Goal: Task Accomplishment & Management: Manage account settings

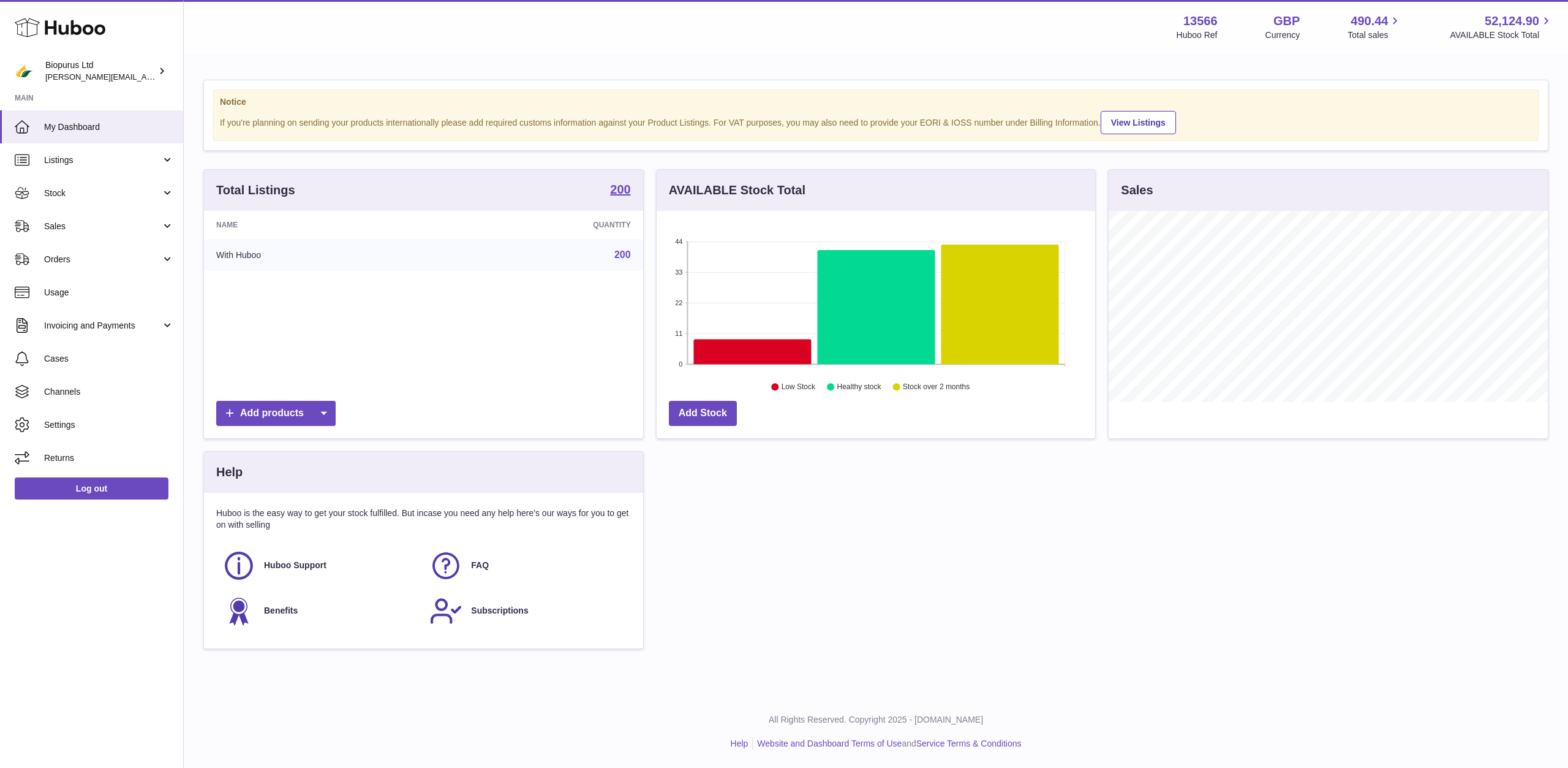
scroll to position [191, 438]
click at [110, 166] on link "Listings" at bounding box center [92, 160] width 183 height 33
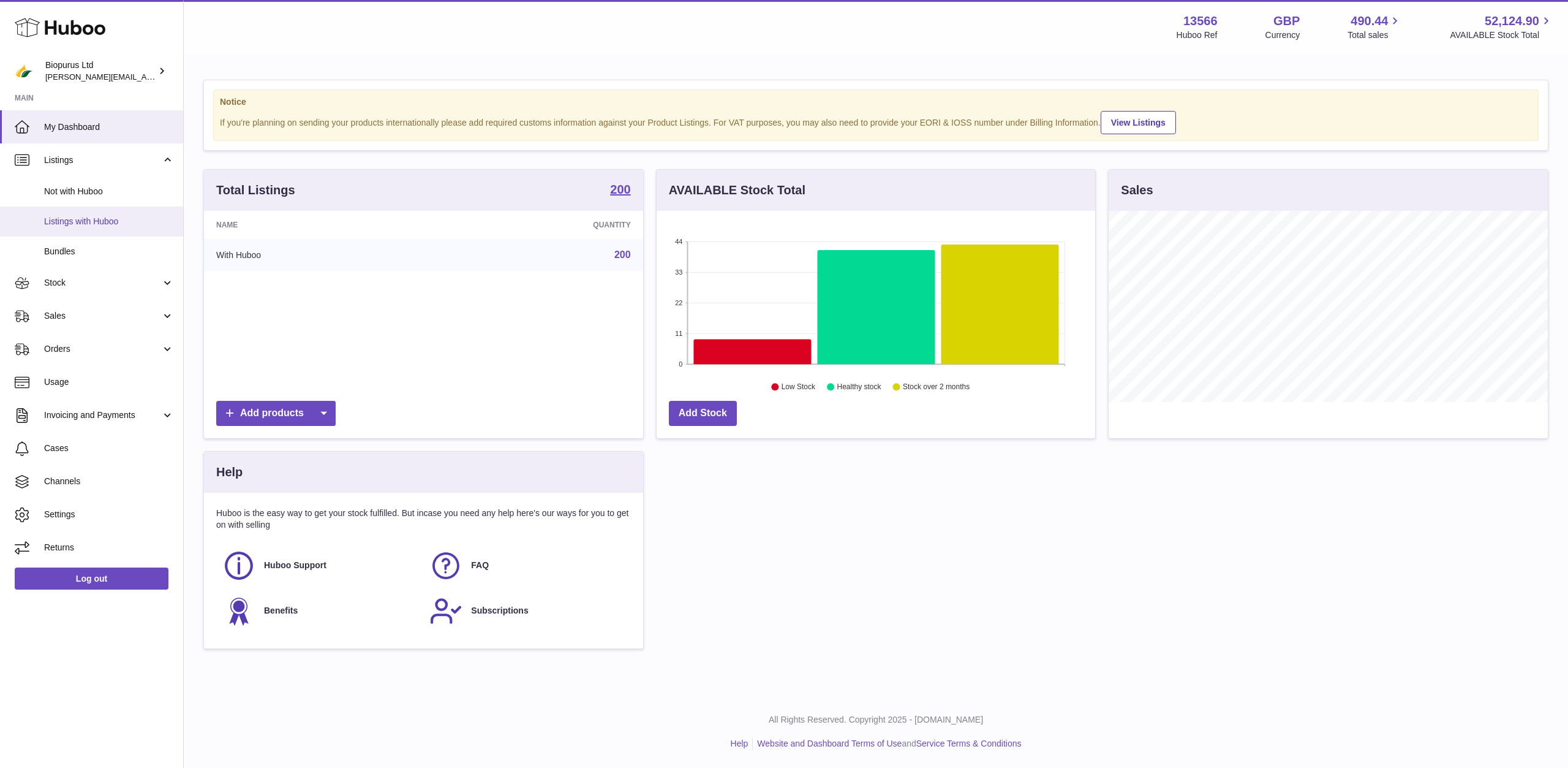
click at [98, 231] on link "Listings with Huboo" at bounding box center [92, 221] width 183 height 30
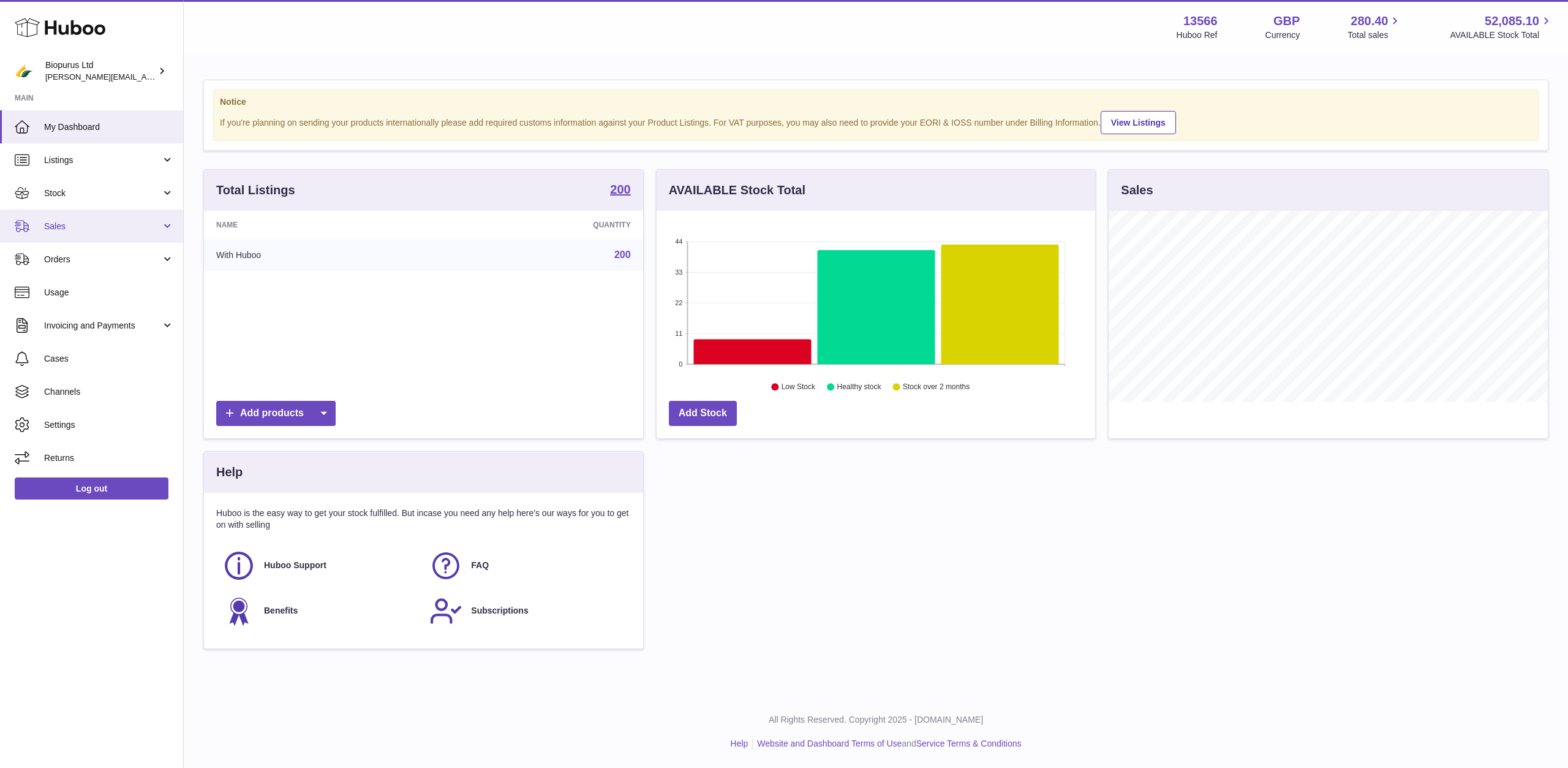
scroll to position [191, 438]
click at [1126, 125] on link "View Listings" at bounding box center [1138, 122] width 75 height 23
click at [68, 163] on span "Listings" at bounding box center [102, 160] width 117 height 11
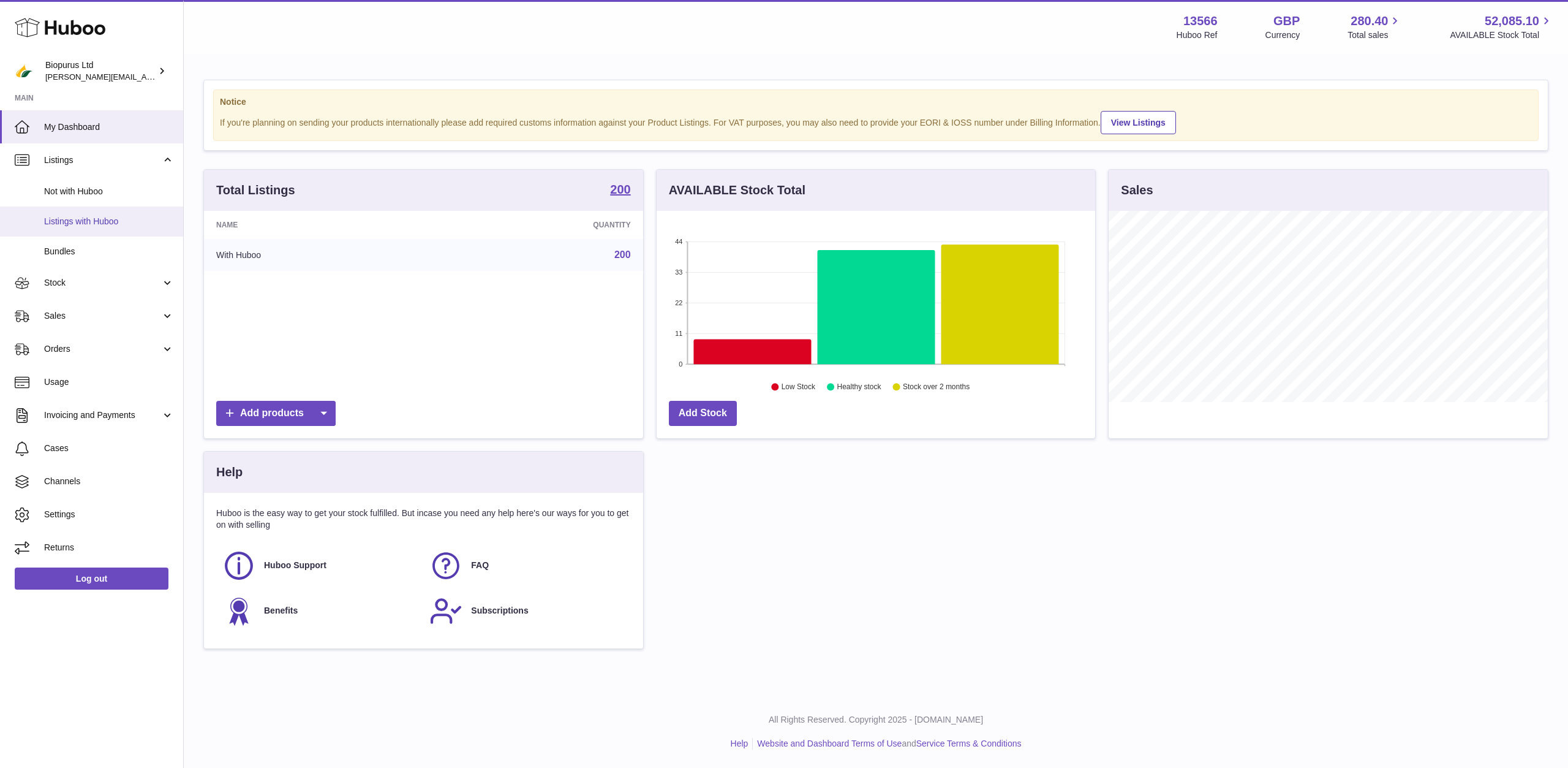
click at [72, 235] on link "Listings with Huboo" at bounding box center [92, 221] width 183 height 30
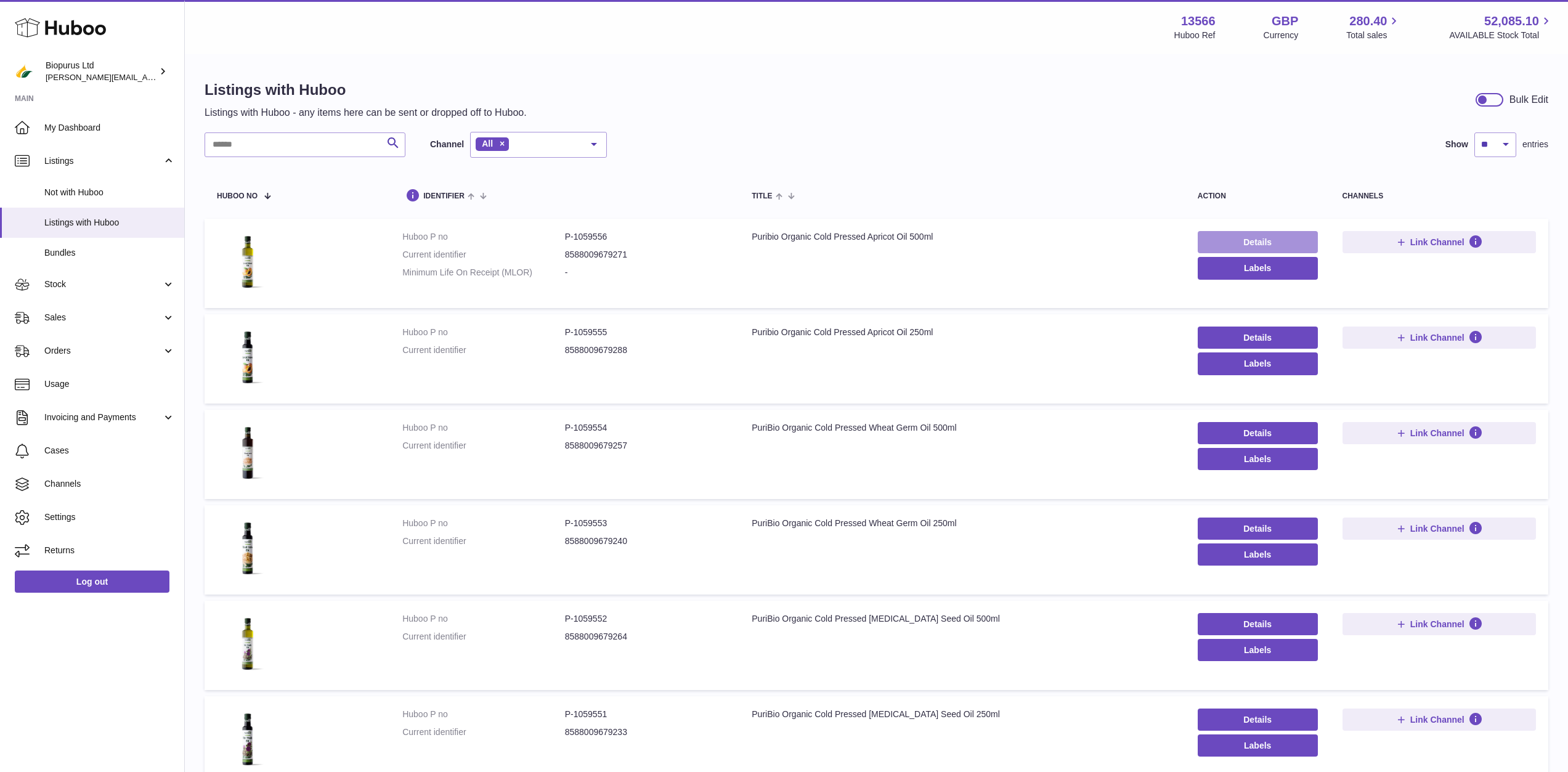
click at [1282, 244] on link "Details" at bounding box center [1258, 243] width 120 height 23
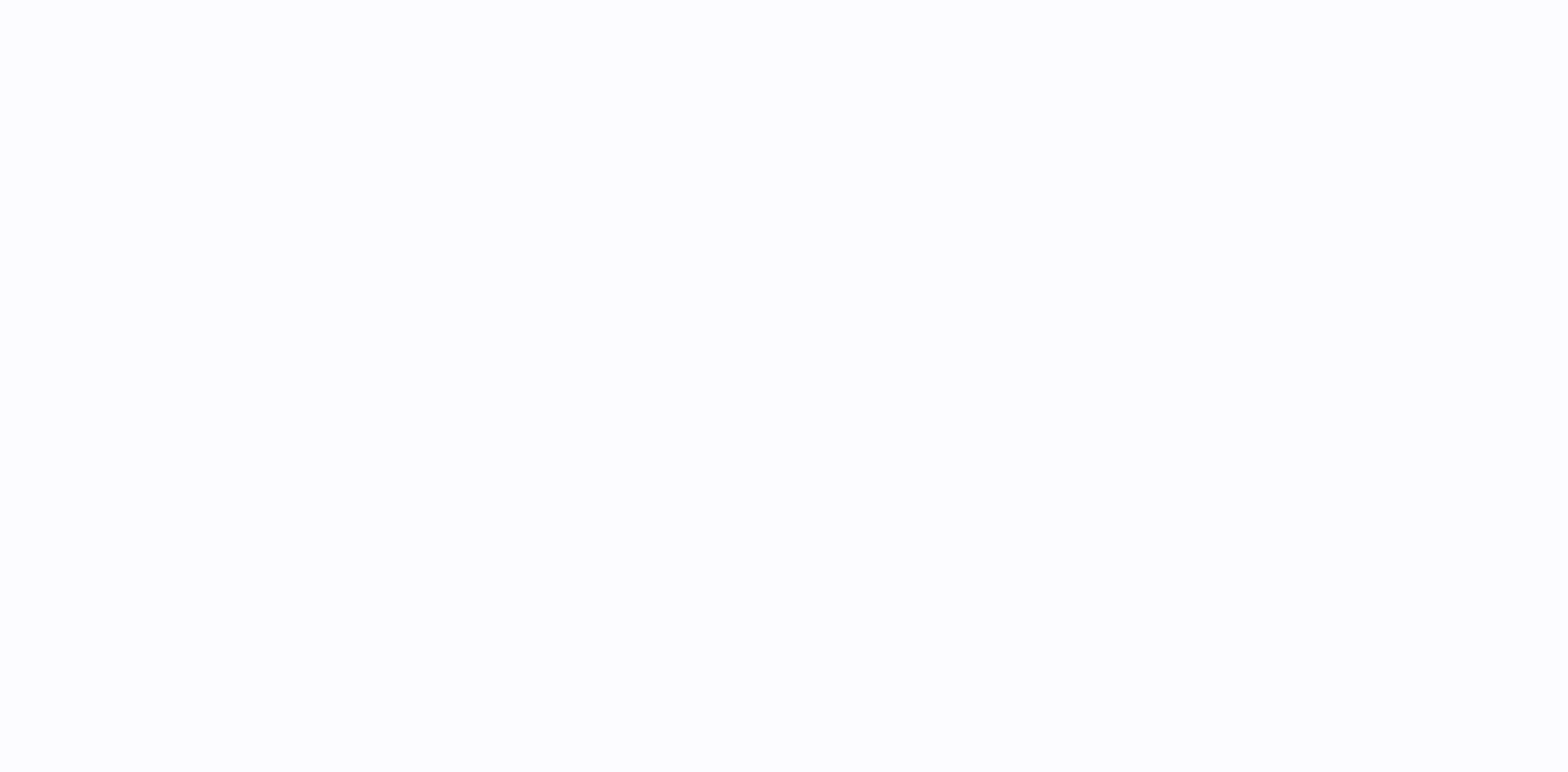
select select
select select "****"
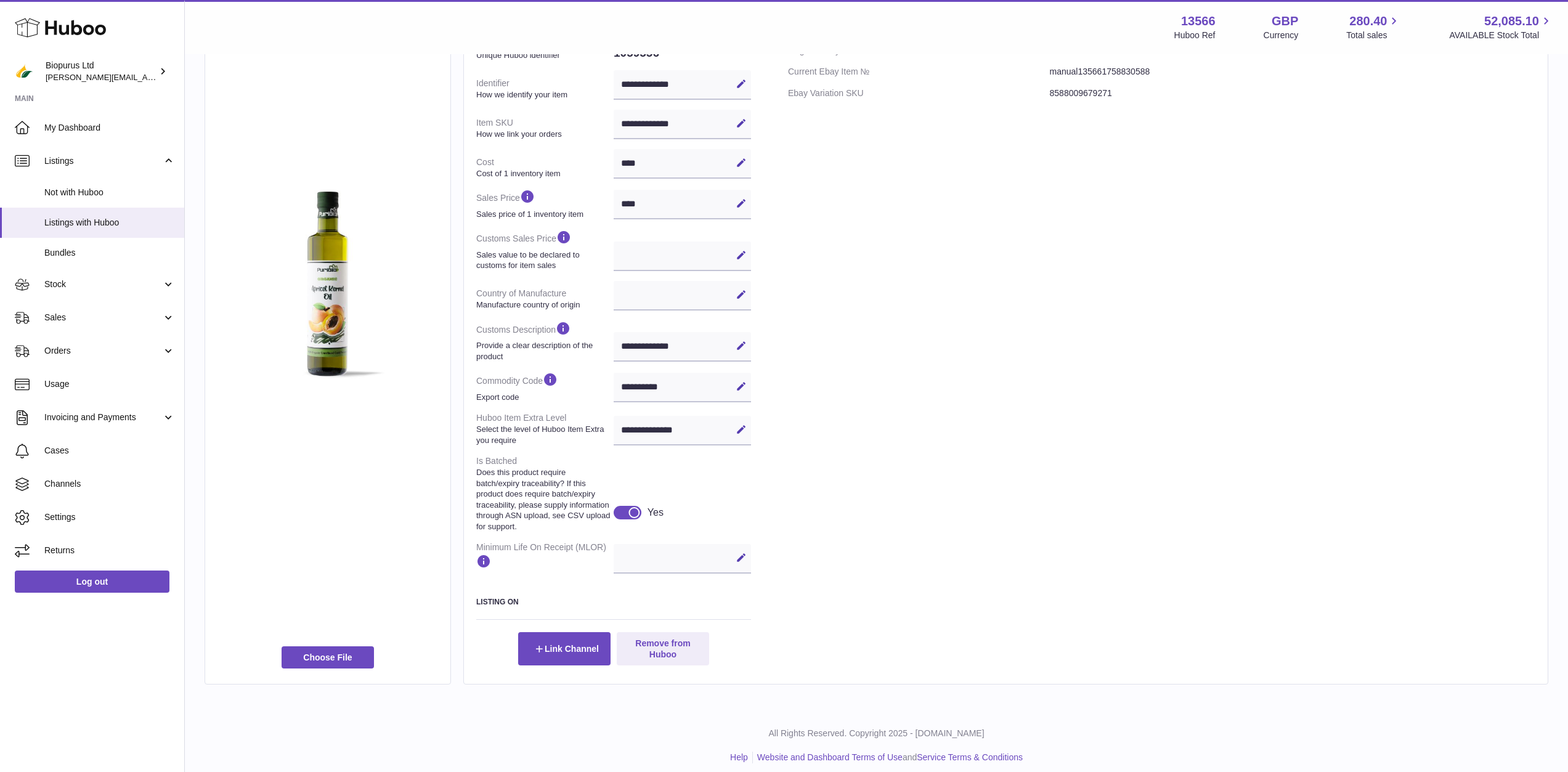
scroll to position [210, 0]
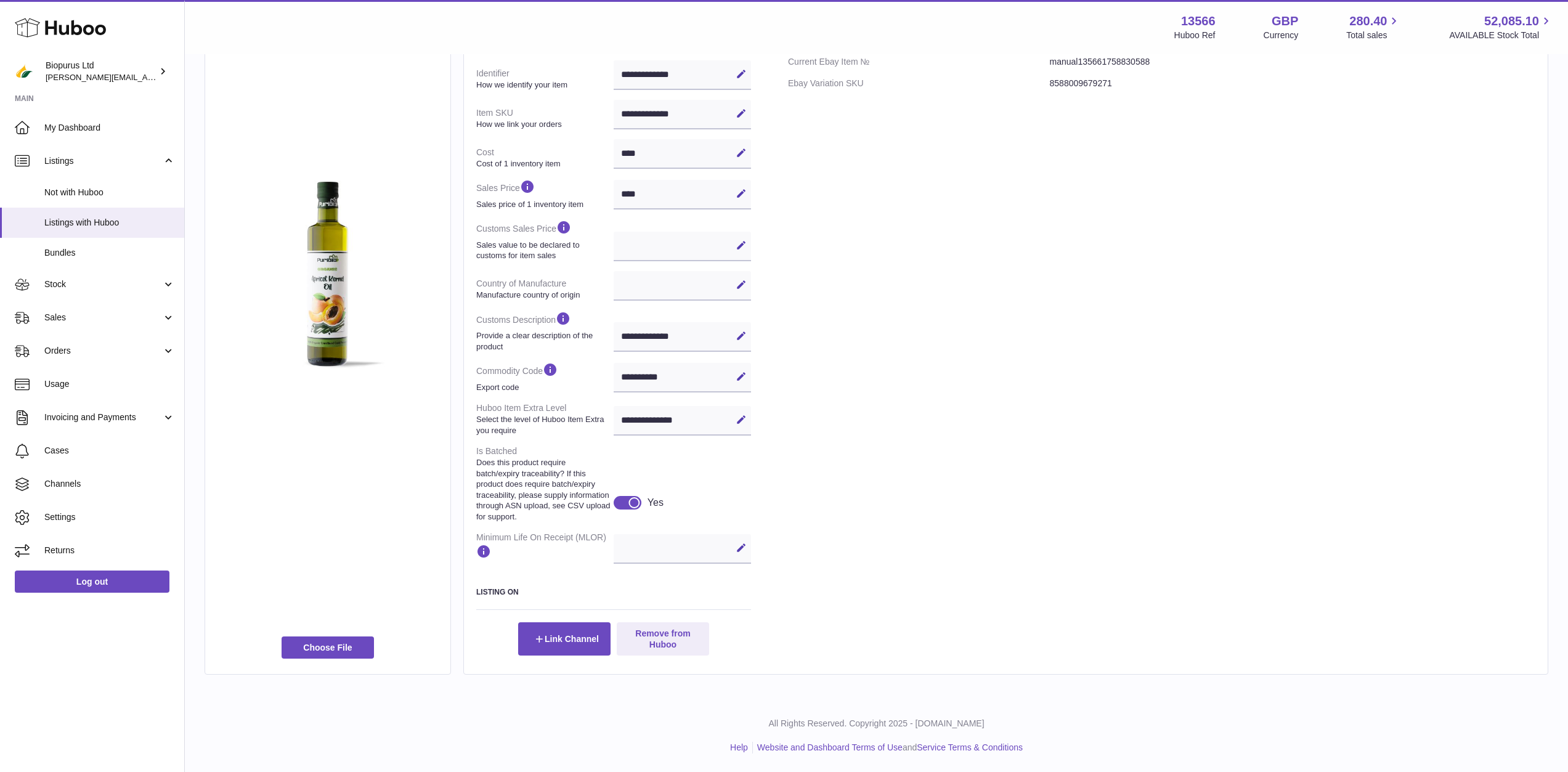
click at [699, 545] on div "Edit Cancel Save" at bounding box center [683, 549] width 137 height 30
click at [741, 549] on icon at bounding box center [741, 547] width 11 height 11
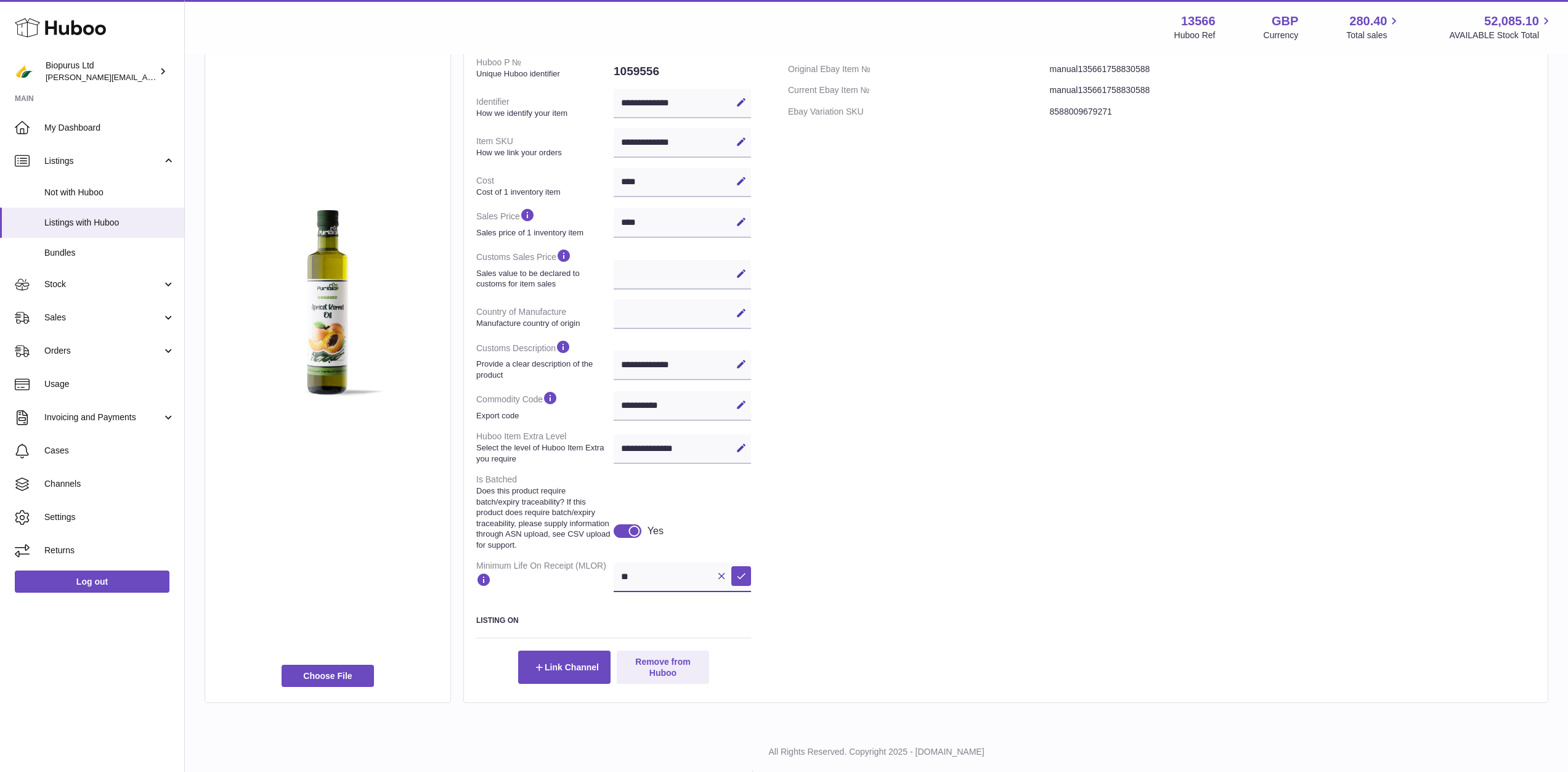
scroll to position [185, 0]
type input "**"
click at [739, 571] on icon at bounding box center [741, 573] width 11 height 11
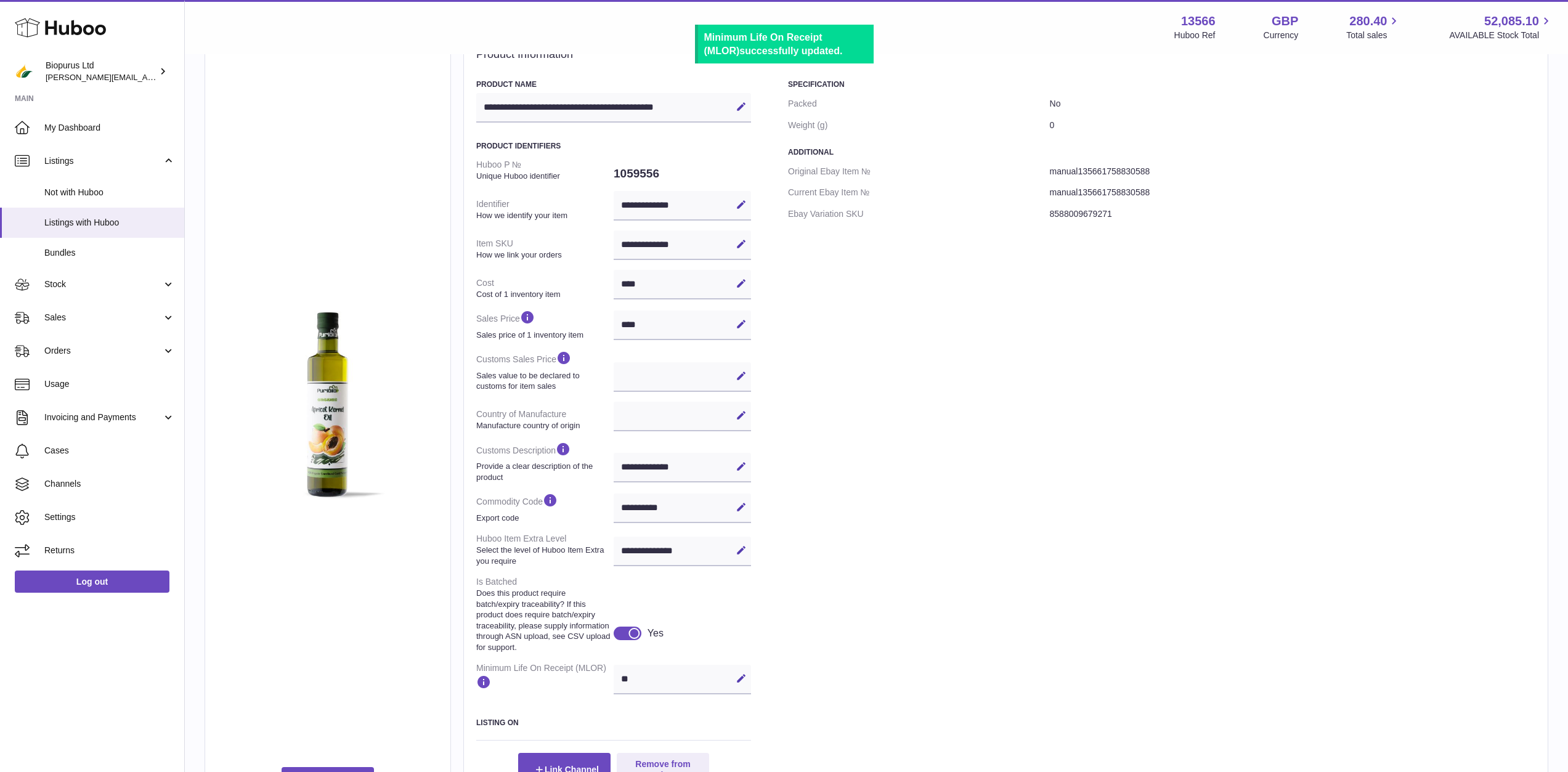
scroll to position [0, 0]
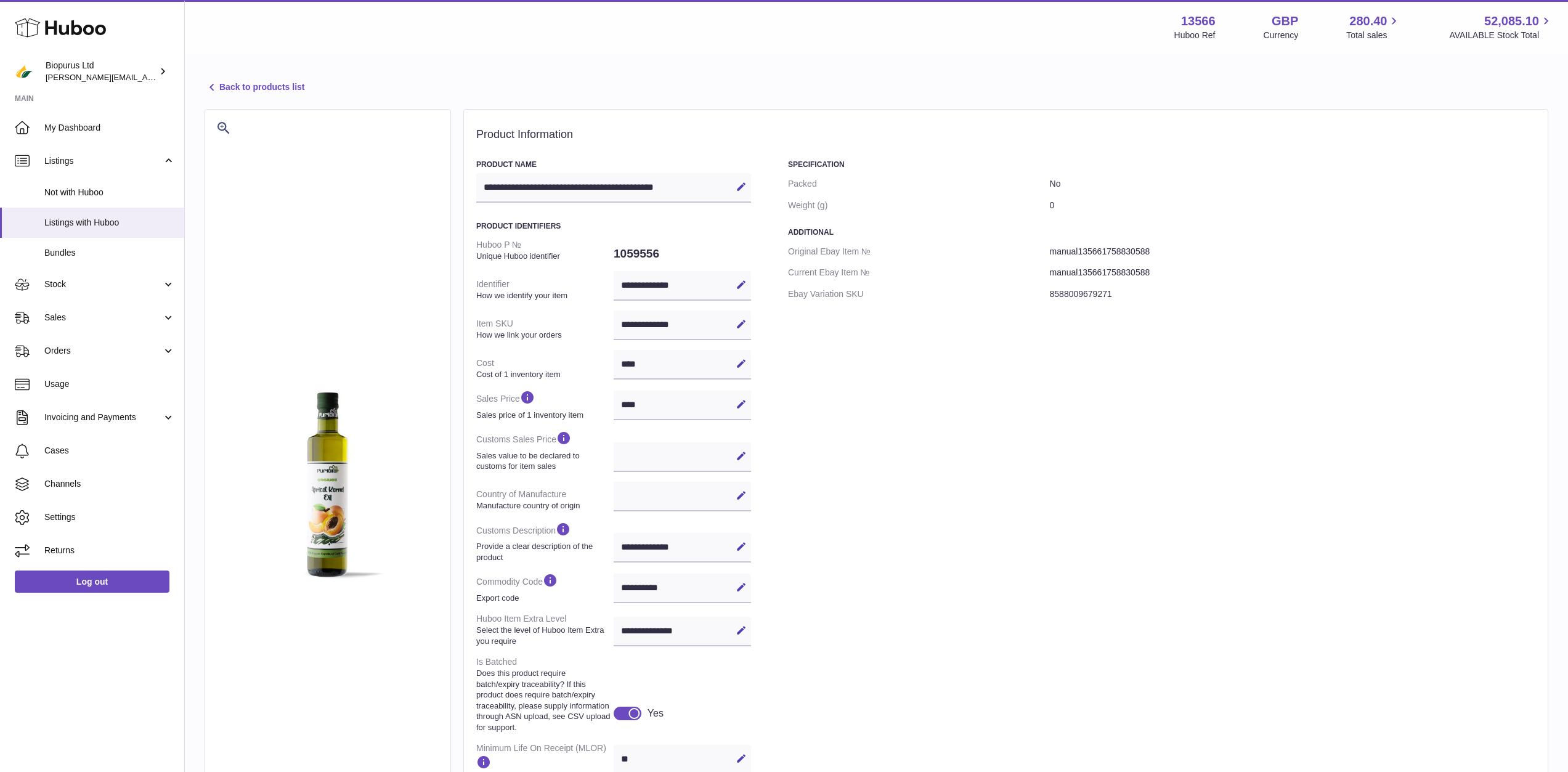
click at [262, 88] on link "Back to products list" at bounding box center [254, 87] width 100 height 15
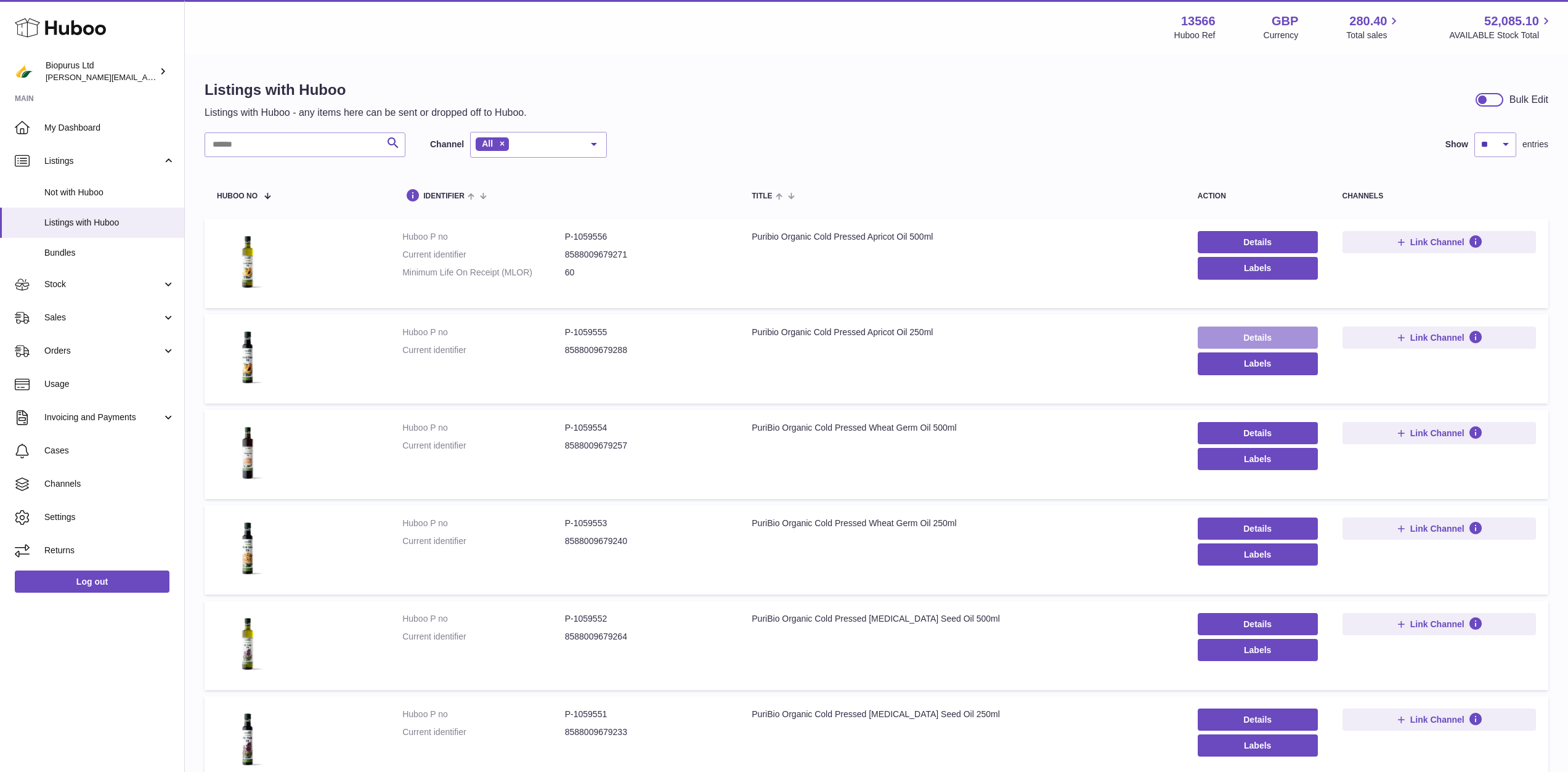
click at [1217, 334] on link "Details" at bounding box center [1258, 337] width 120 height 23
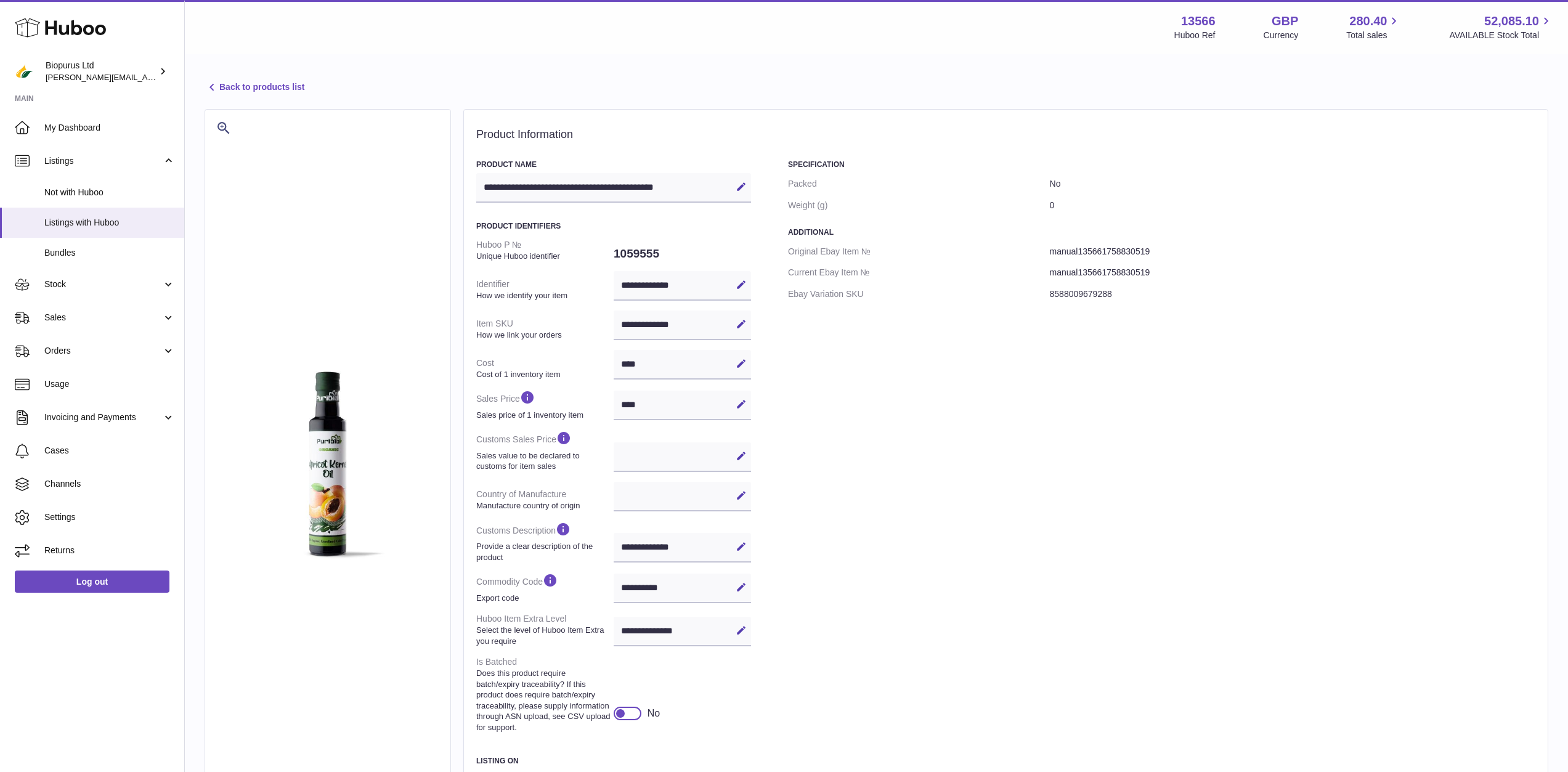
select select
select select "****"
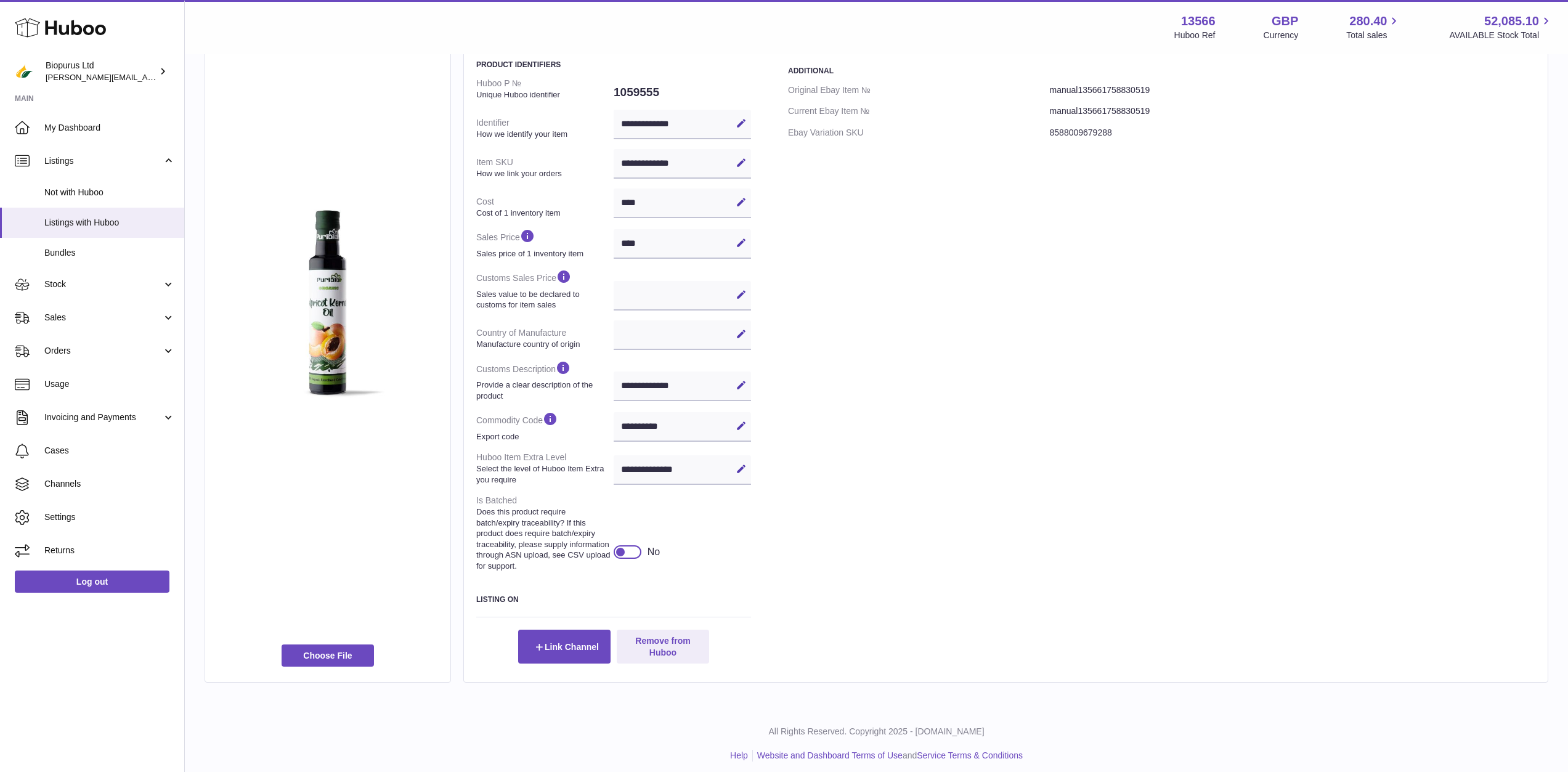
scroll to position [170, 0]
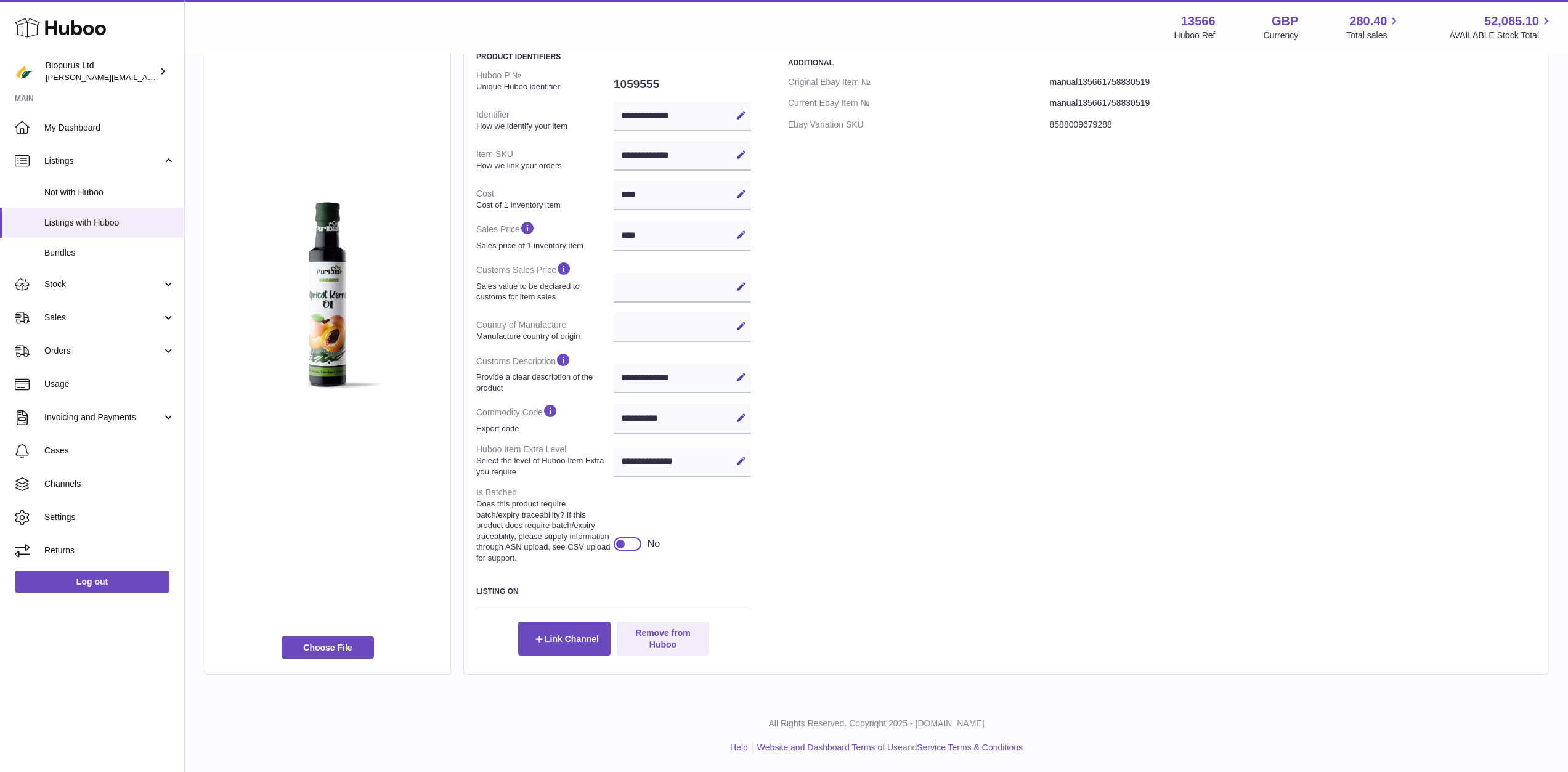
click at [626, 549] on div at bounding box center [628, 544] width 28 height 14
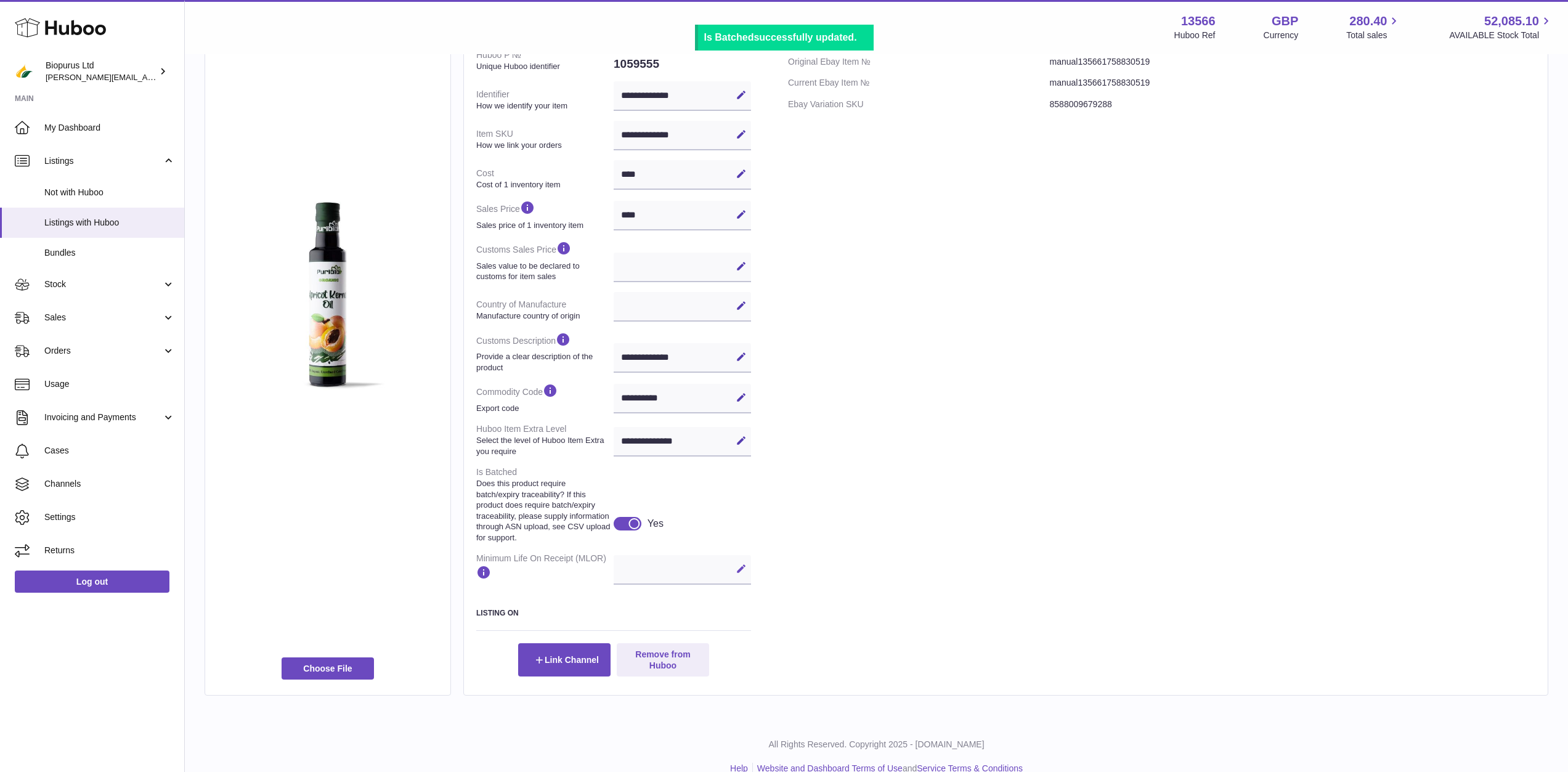
click at [743, 569] on icon at bounding box center [741, 569] width 11 height 11
type input "**"
click at [741, 573] on icon at bounding box center [741, 569] width 11 height 11
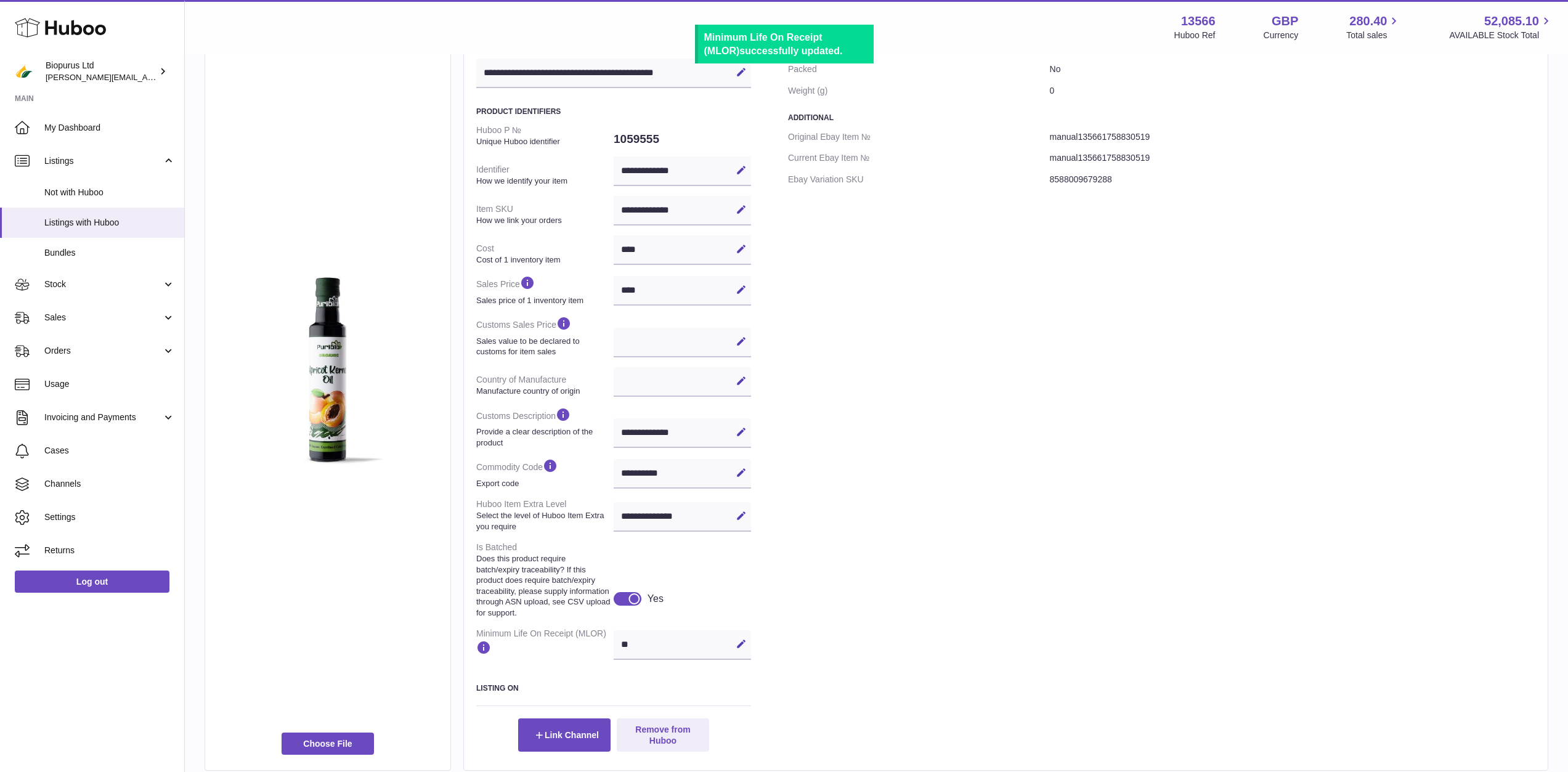
scroll to position [0, 0]
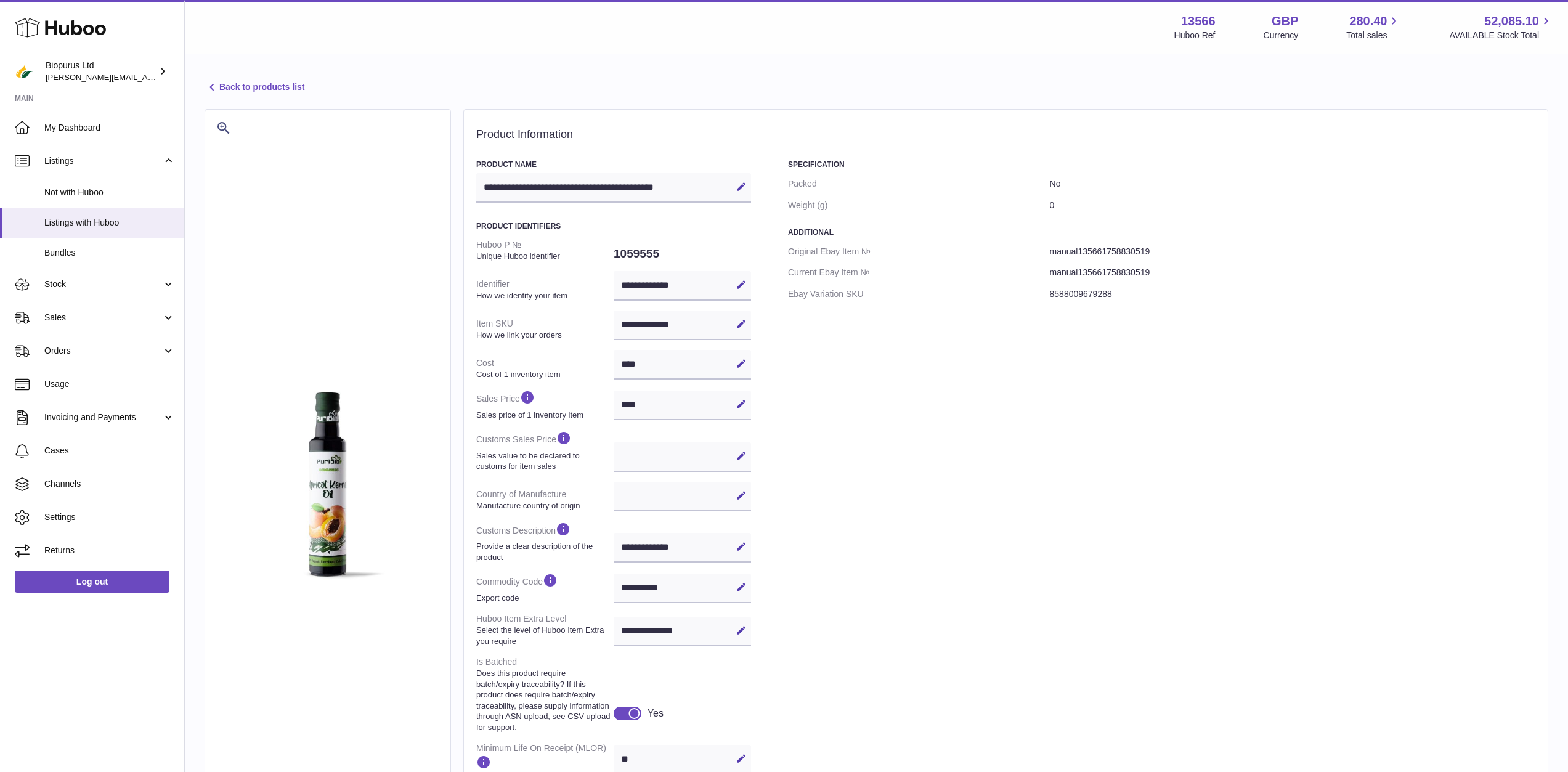
click at [278, 85] on link "Back to products list" at bounding box center [254, 87] width 100 height 15
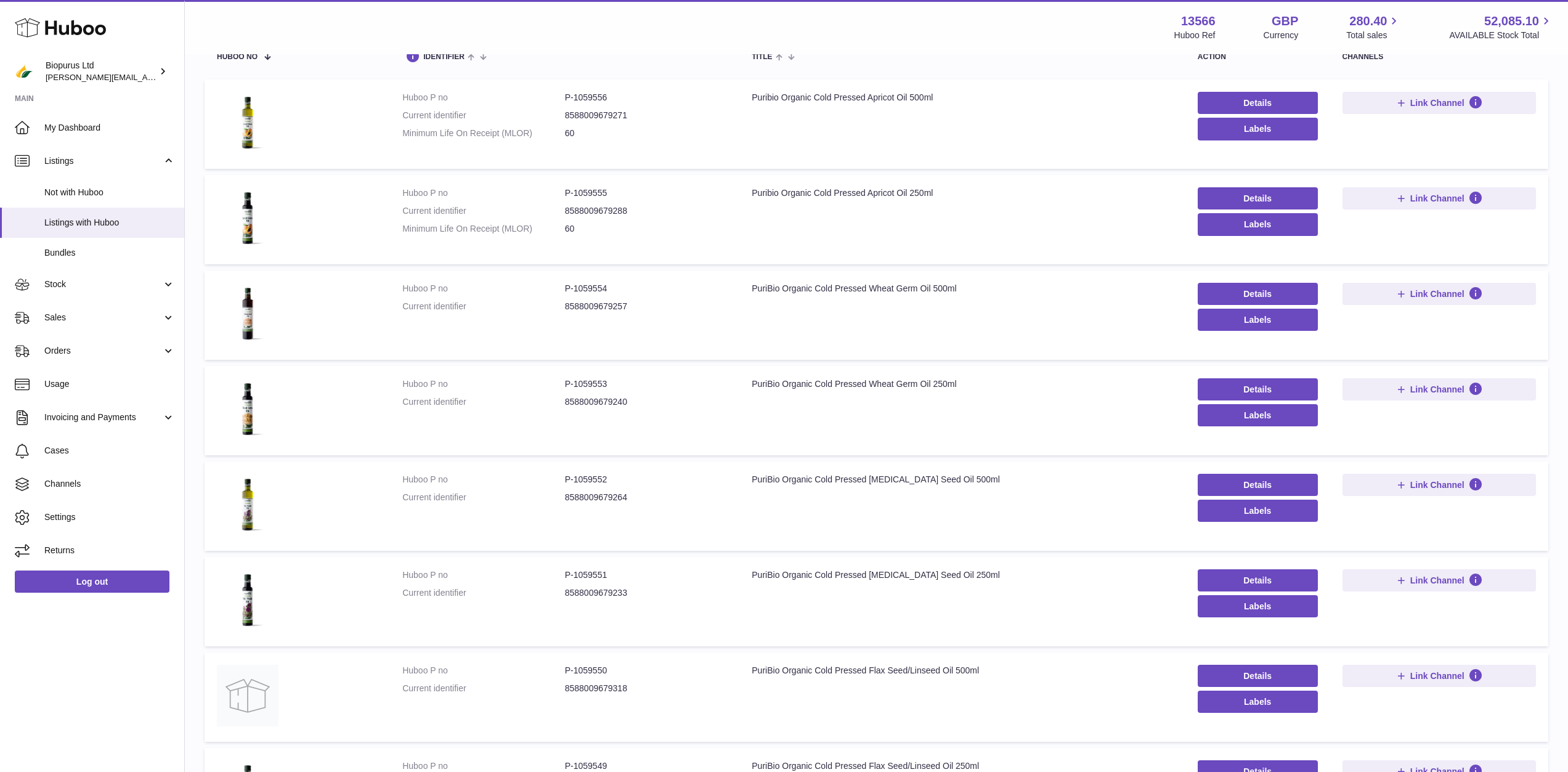
scroll to position [160, 0]
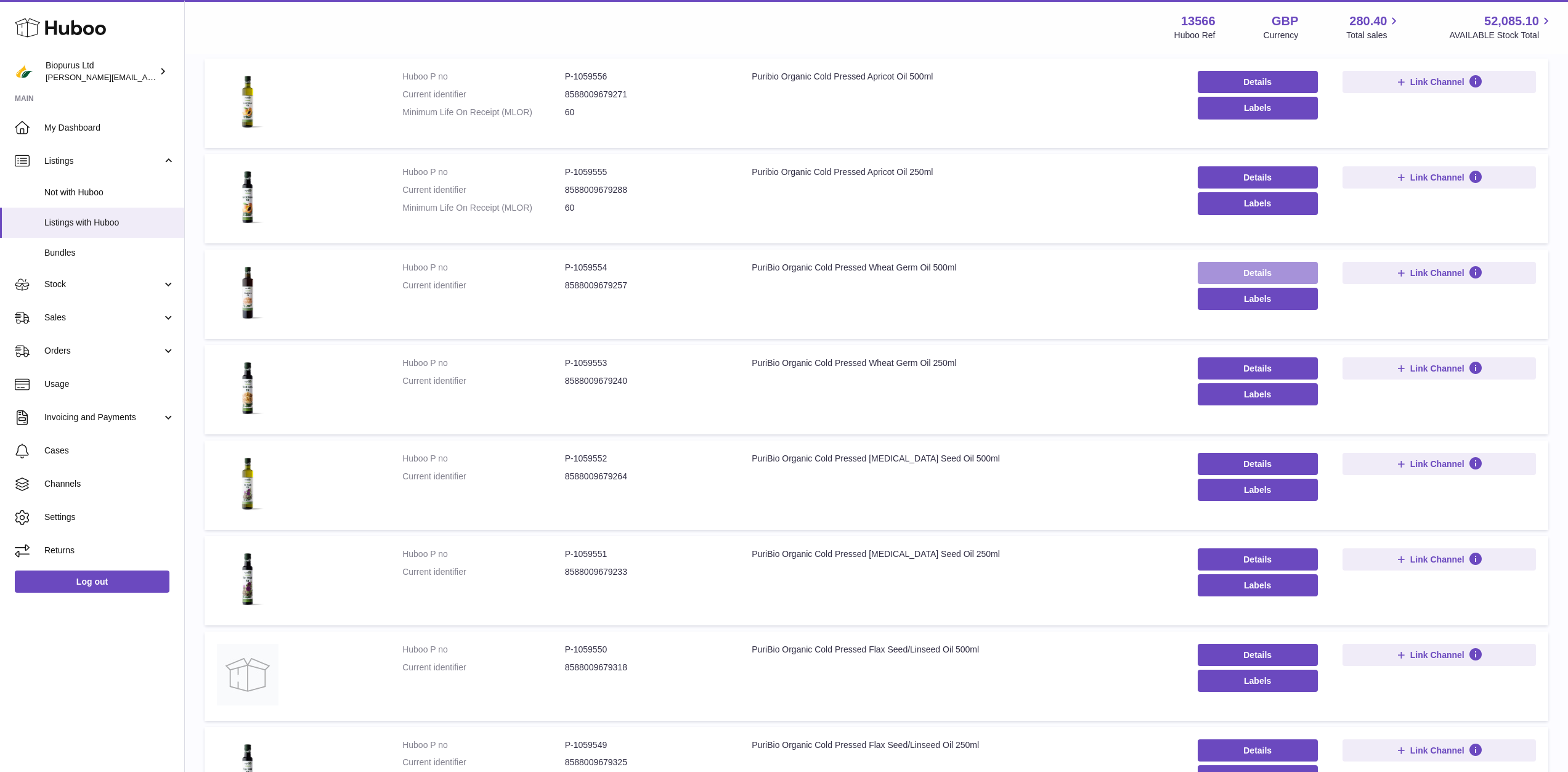
click at [1242, 275] on link "Details" at bounding box center [1258, 273] width 120 height 23
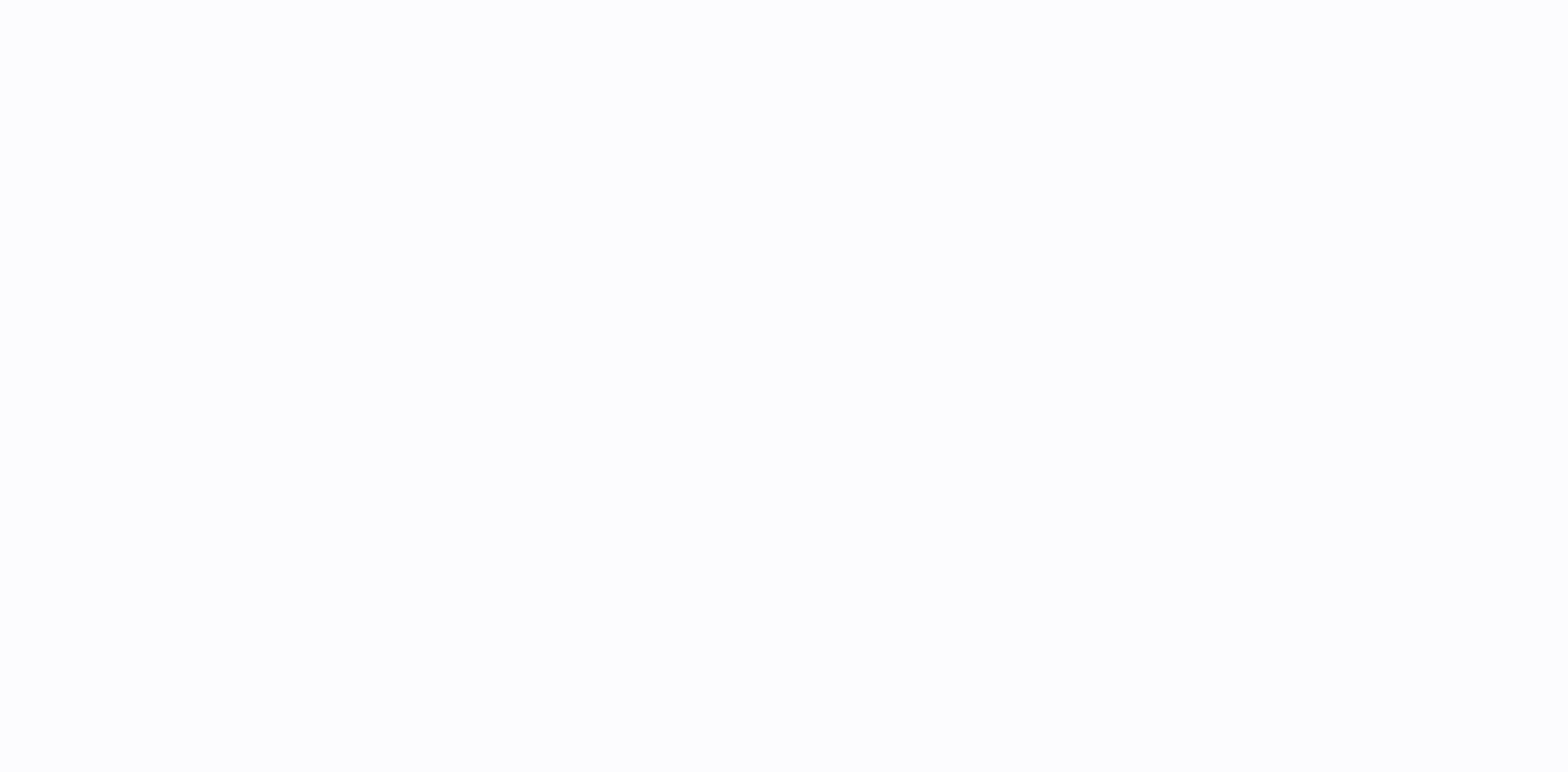
select select
select select "****"
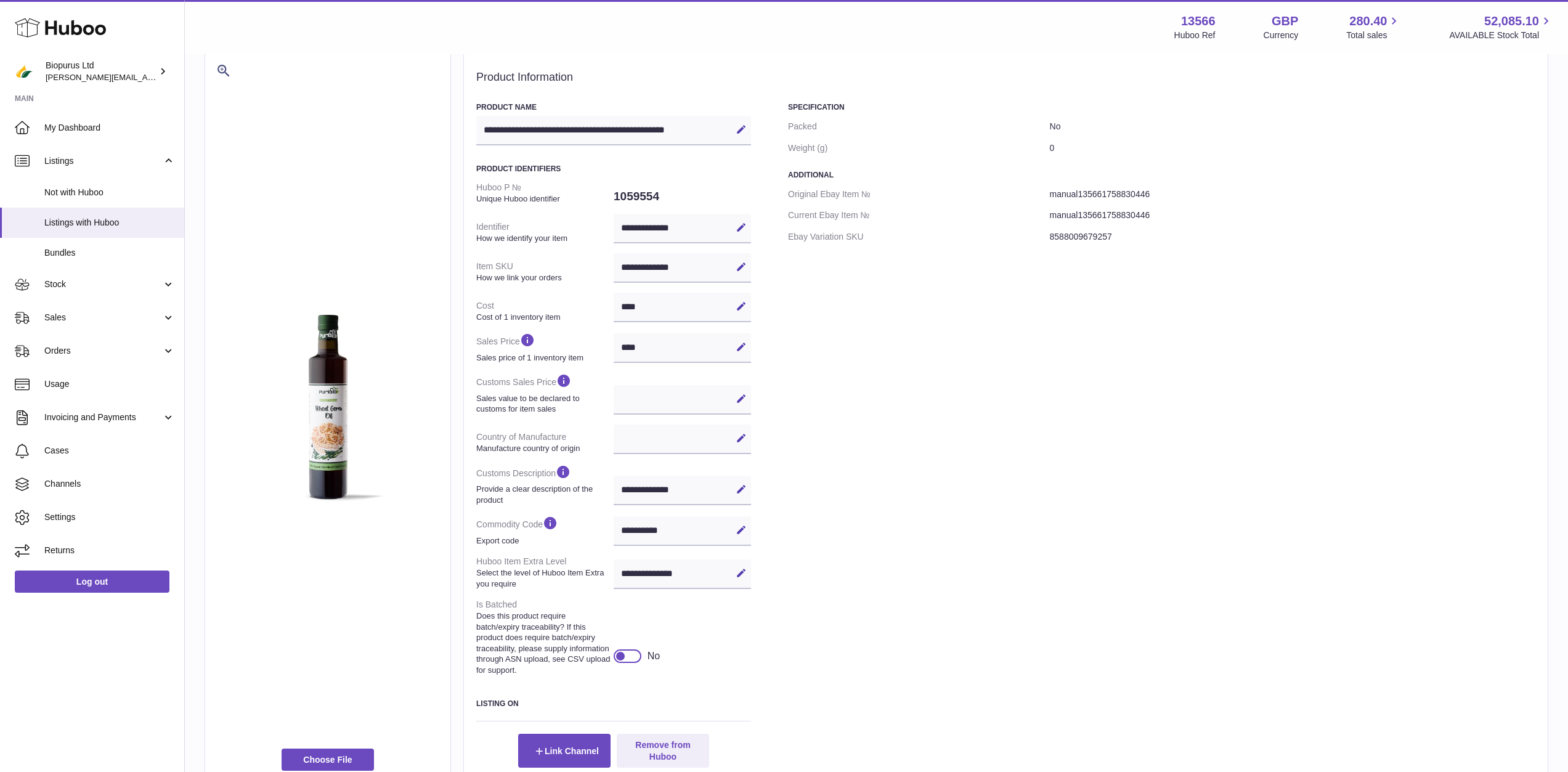
scroll to position [170, 0]
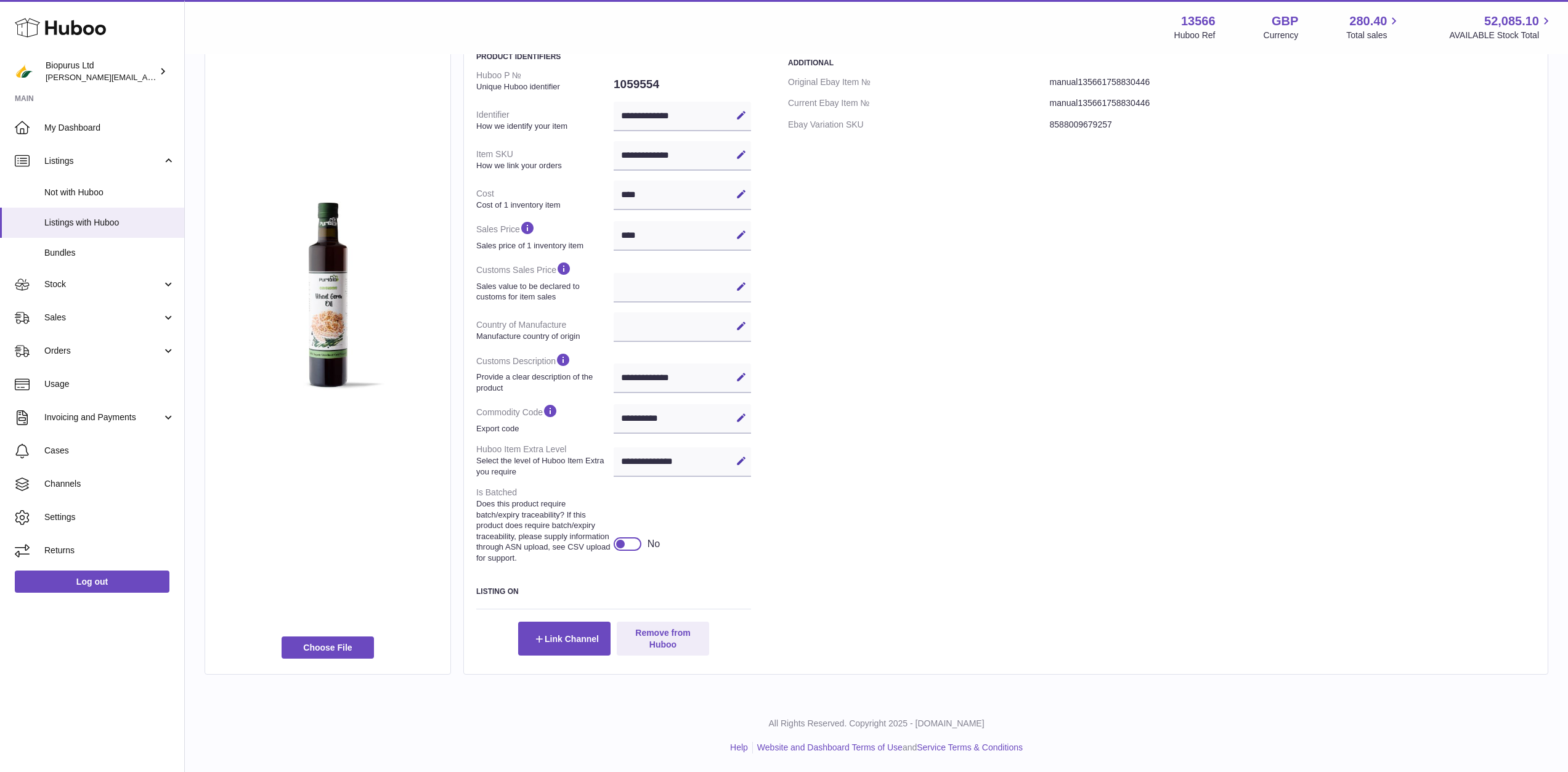
click at [627, 544] on div at bounding box center [628, 544] width 28 height 14
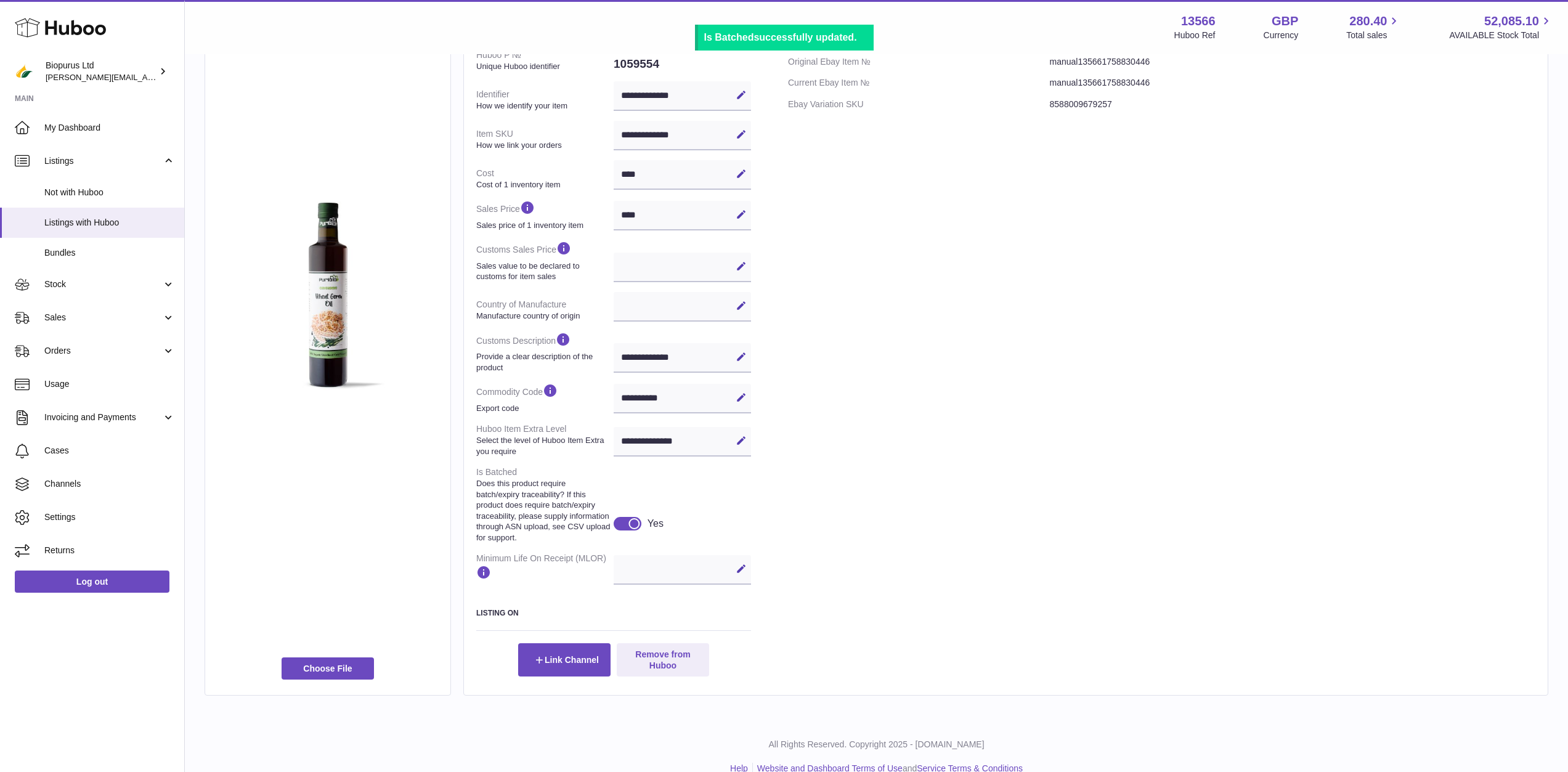
click at [645, 568] on div "Edit Cancel Save" at bounding box center [683, 569] width 137 height 30
click at [745, 569] on icon at bounding box center [741, 569] width 11 height 11
type input "**"
click at [740, 572] on icon at bounding box center [741, 569] width 11 height 11
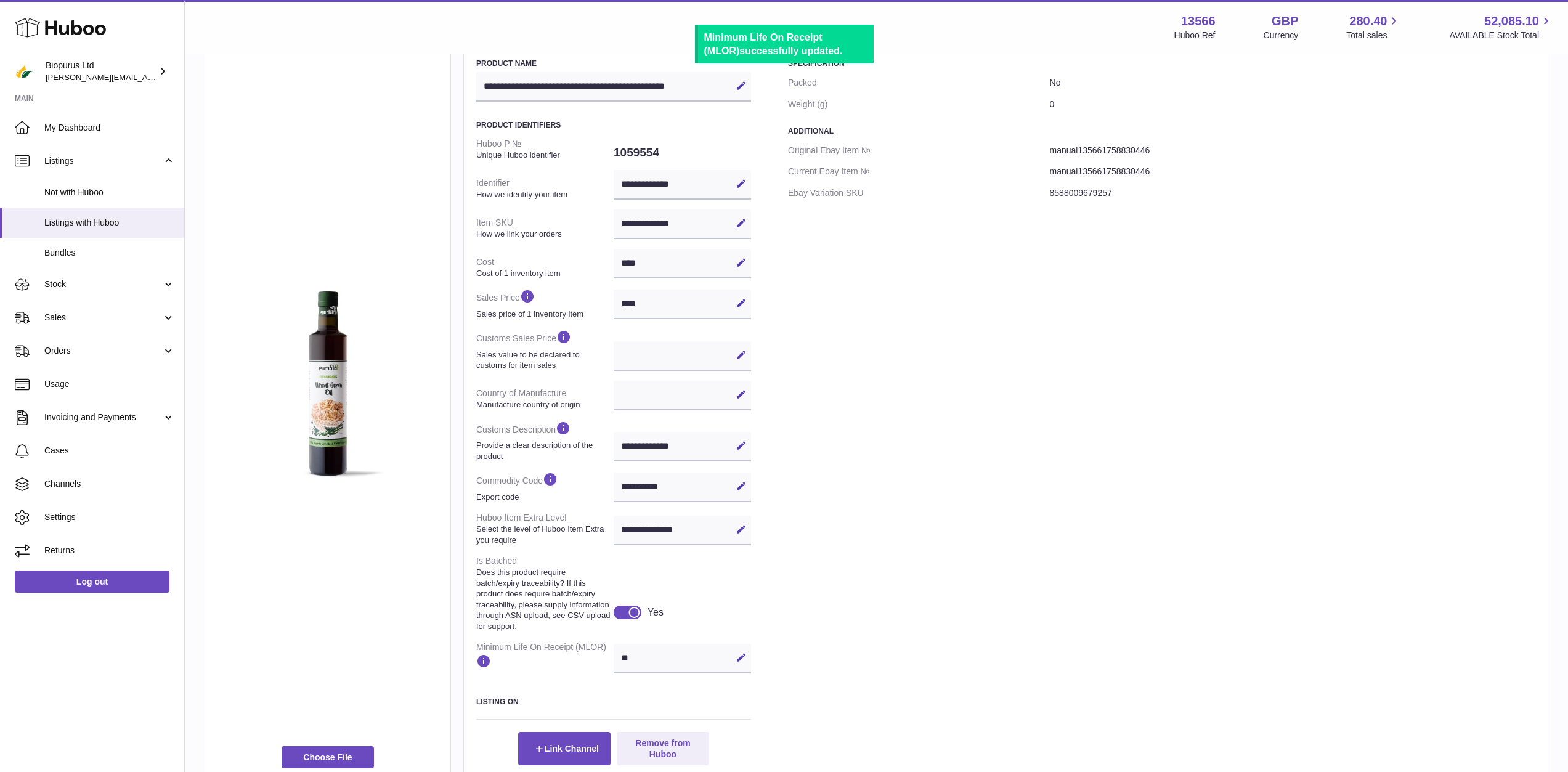
scroll to position [0, 0]
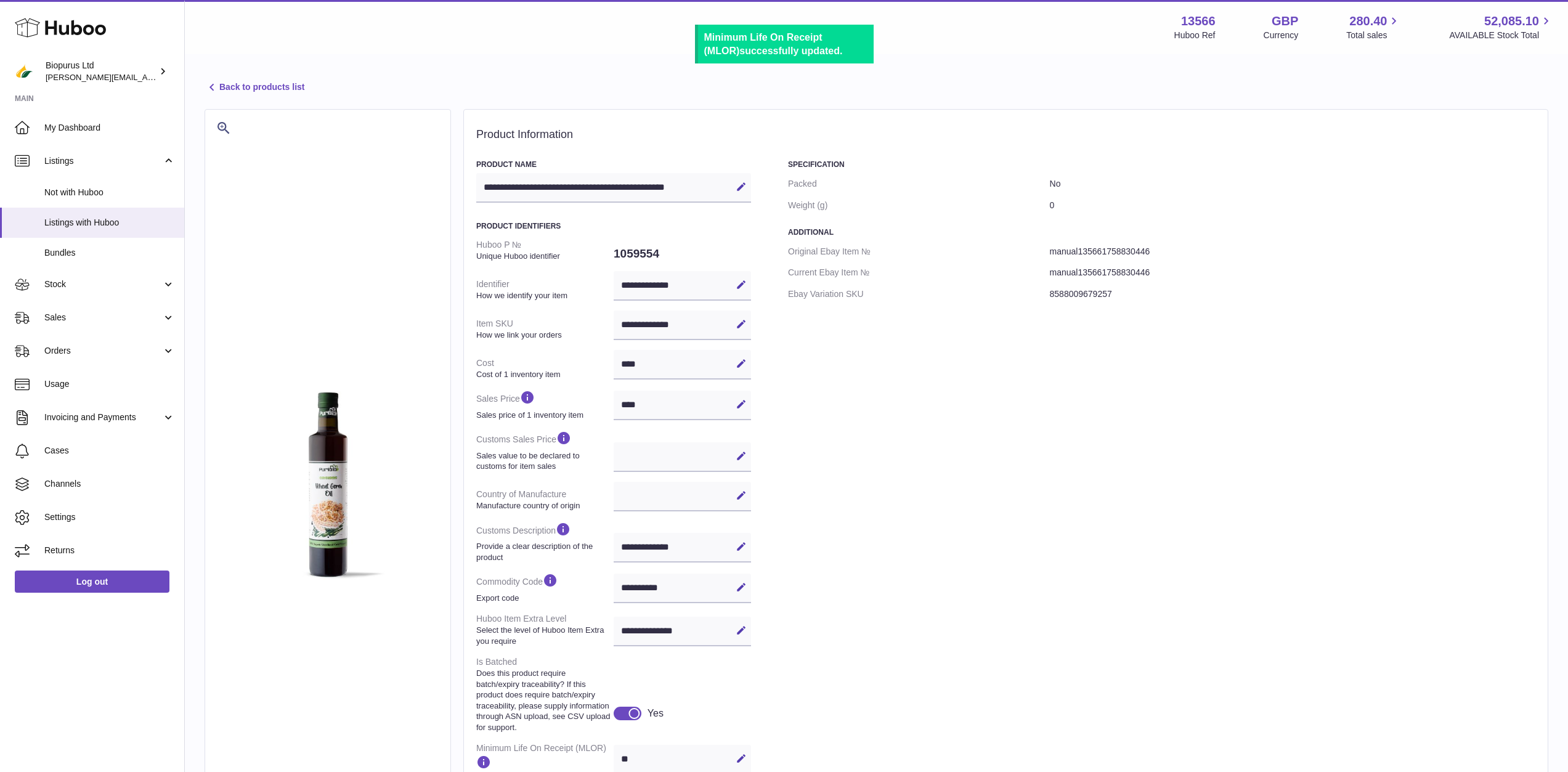
click at [265, 85] on link "Back to products list" at bounding box center [254, 87] width 100 height 15
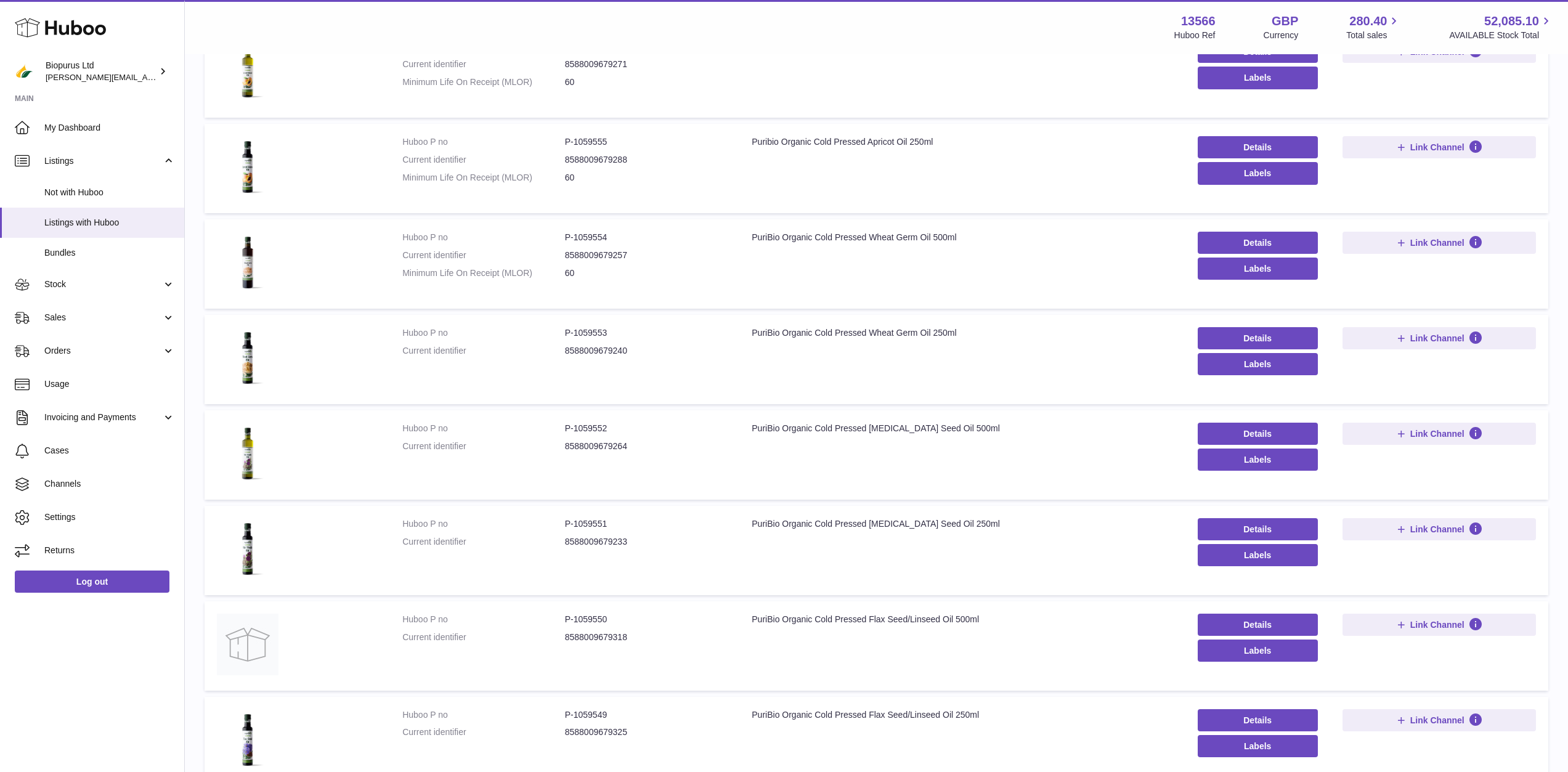
scroll to position [246, 0]
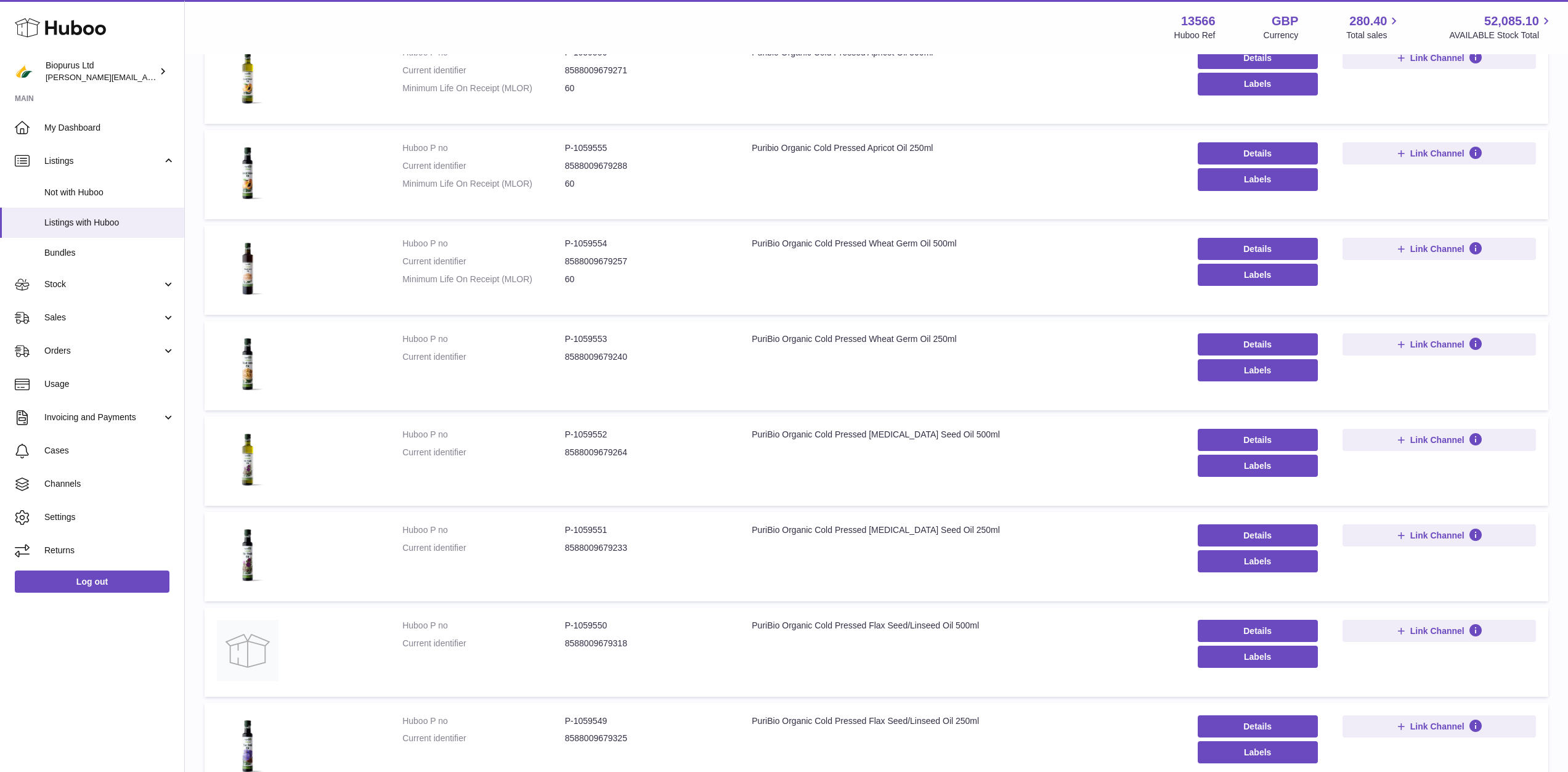
scroll to position [185, 0]
click at [1203, 345] on link "Details" at bounding box center [1258, 344] width 120 height 23
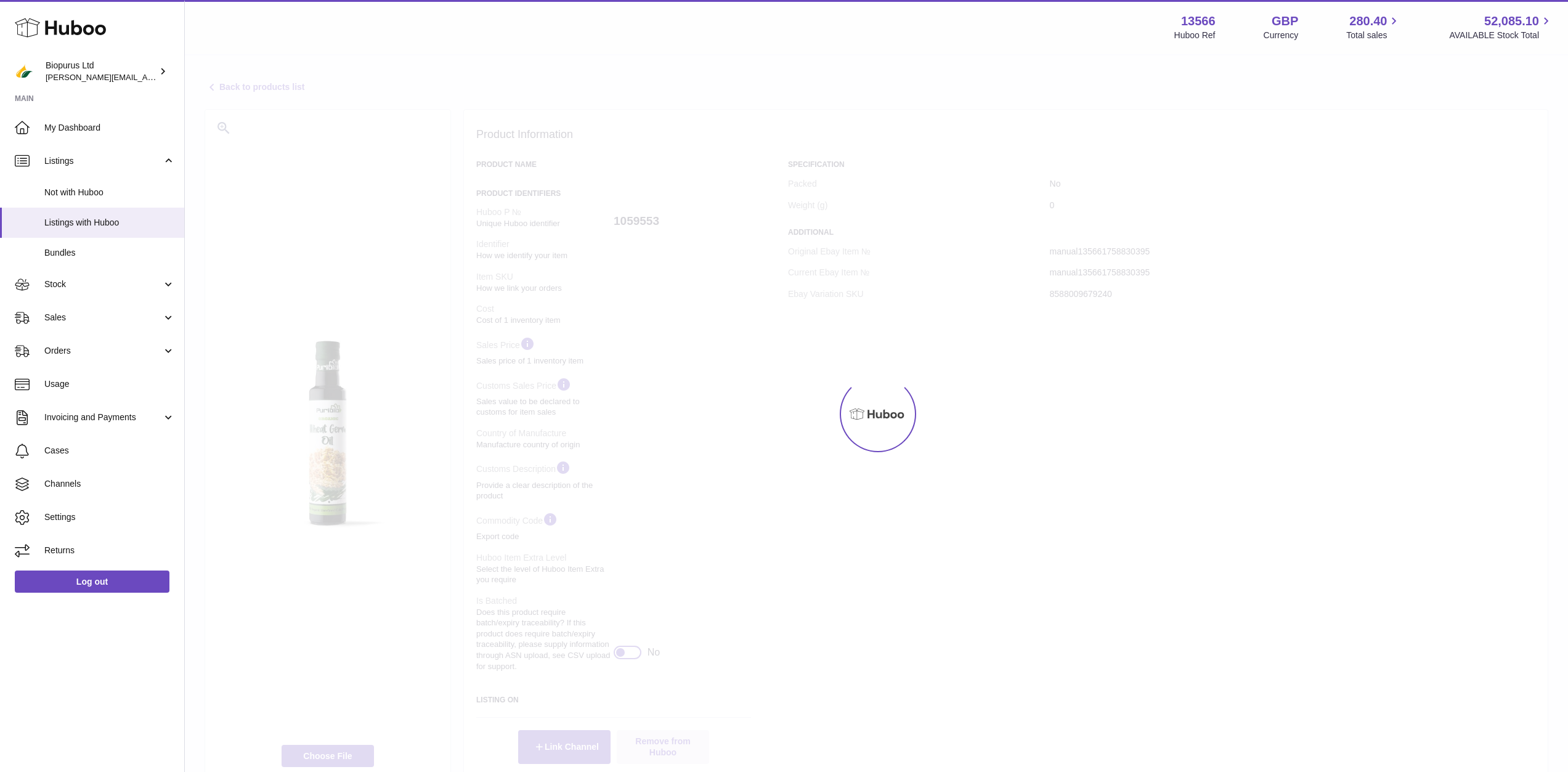
select select
select select "****"
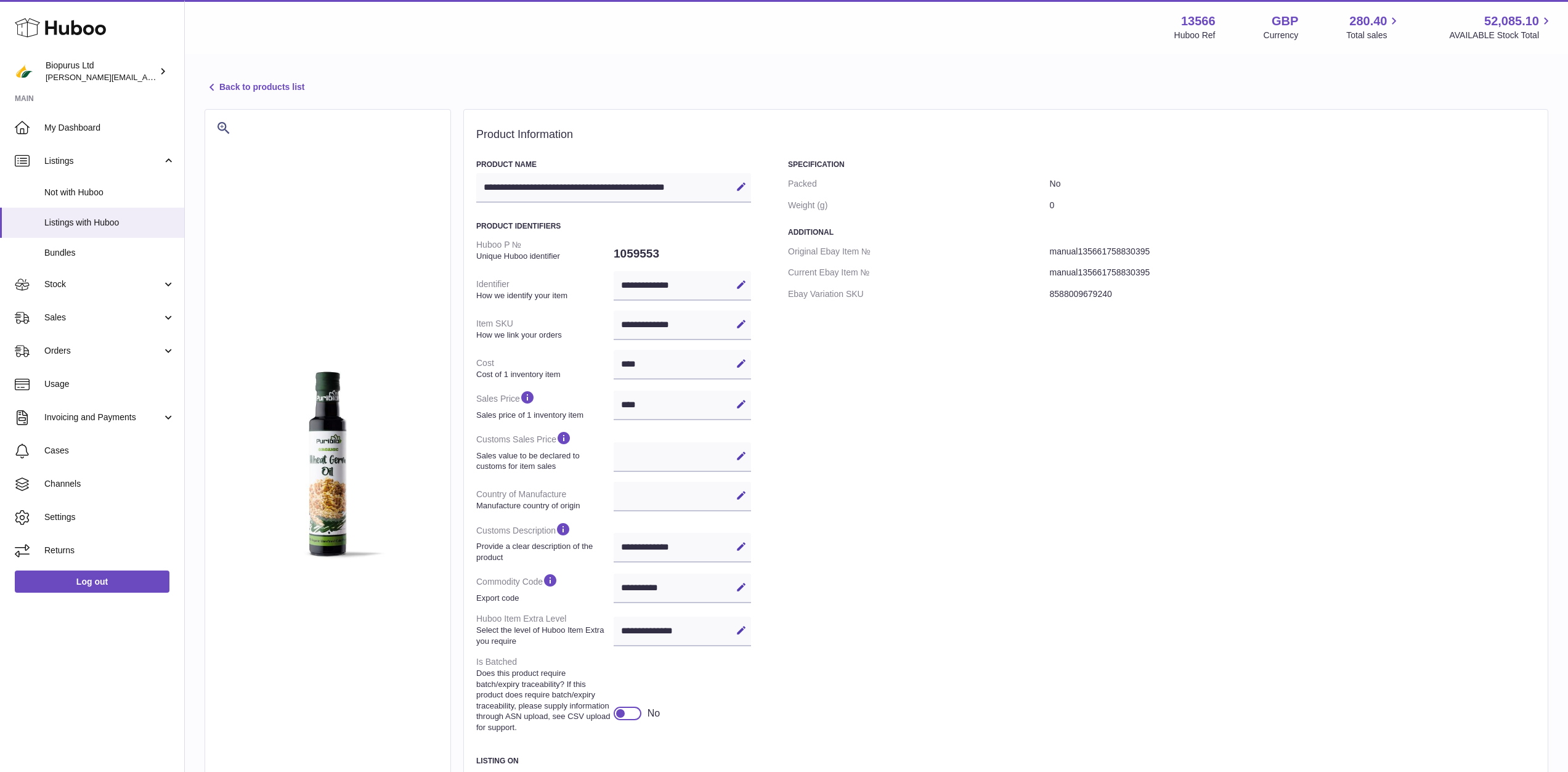
scroll to position [170, 0]
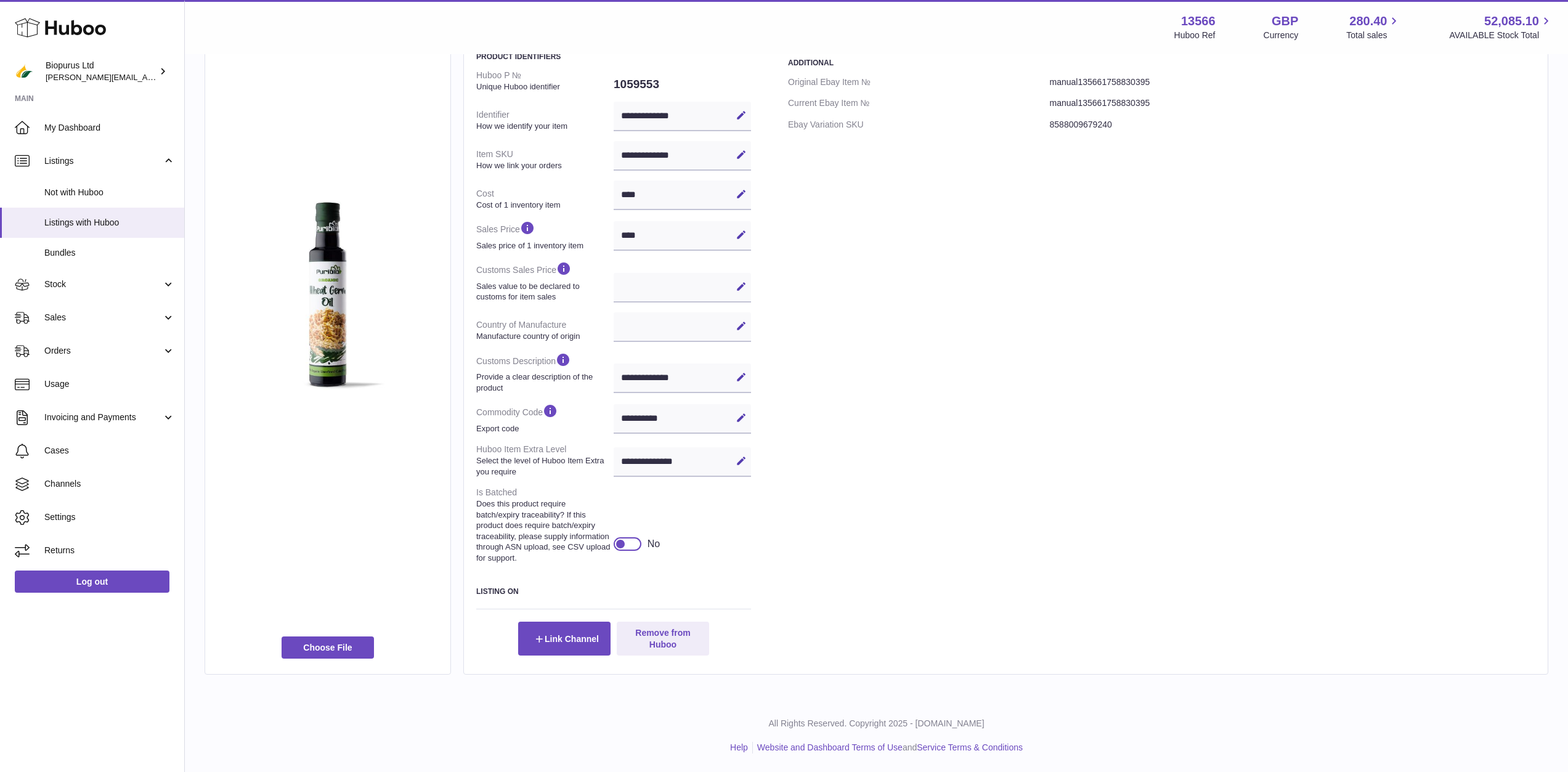
click at [620, 542] on div at bounding box center [620, 543] width 11 height 11
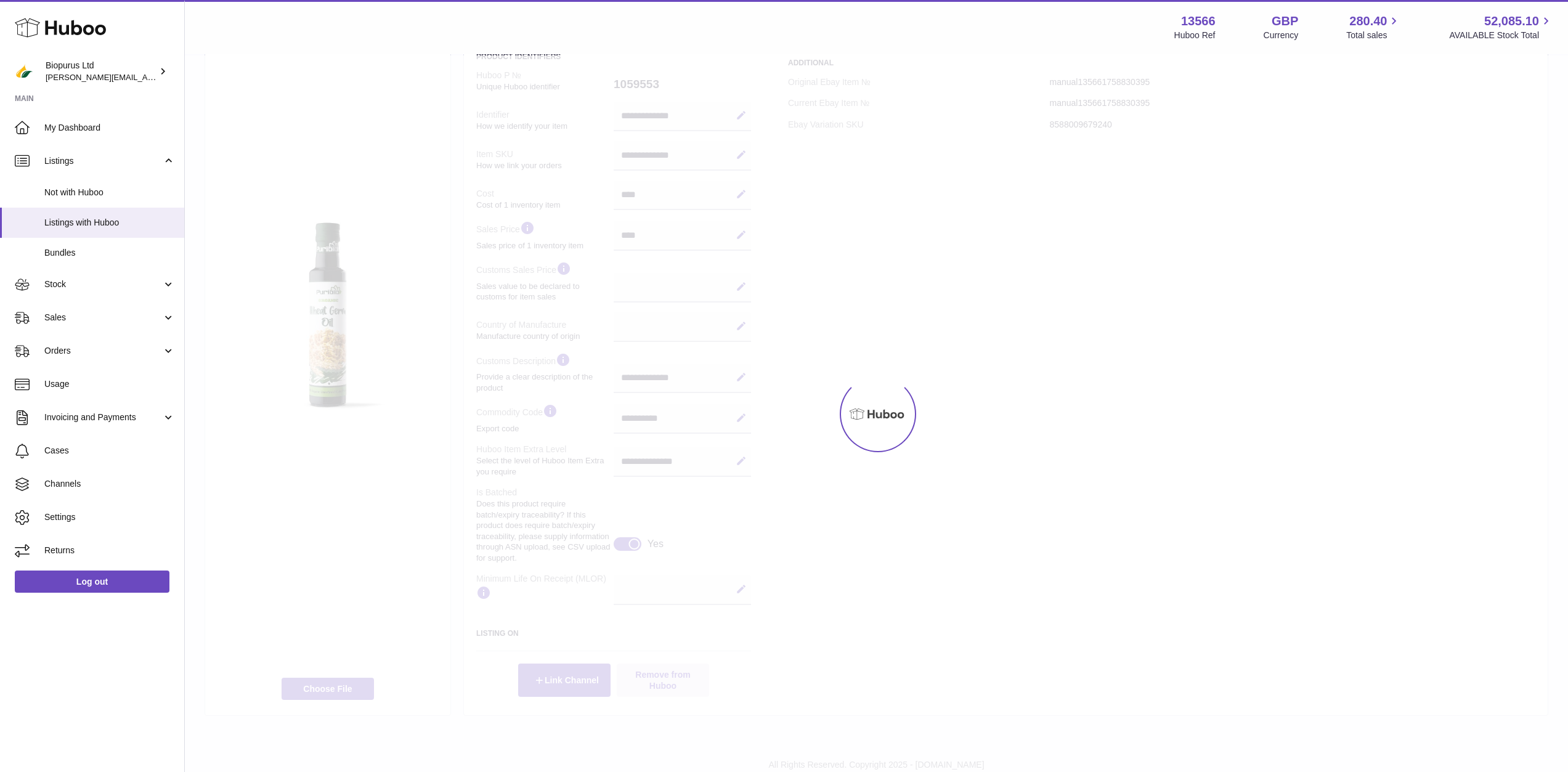
scroll to position [190, 0]
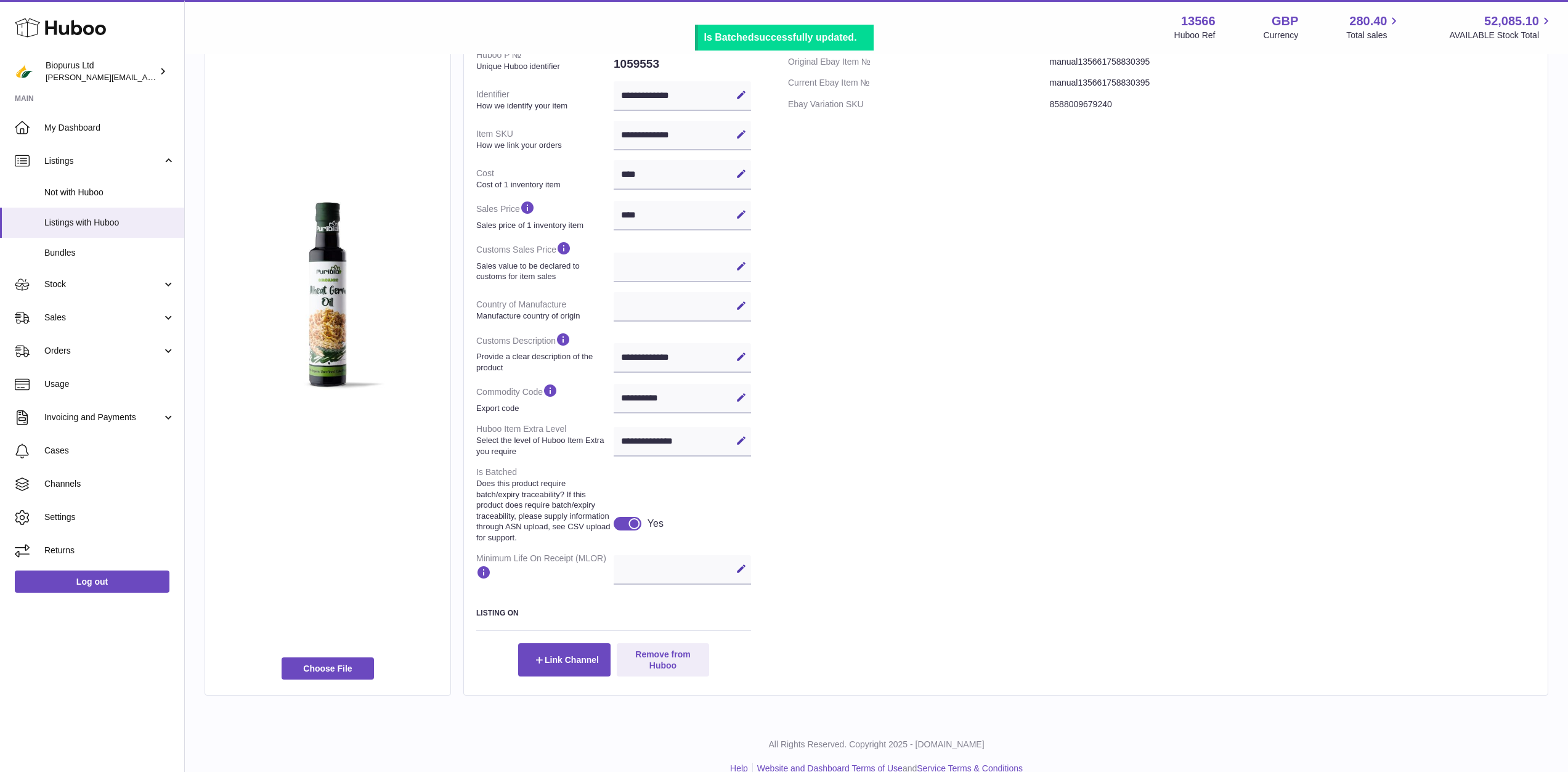
click at [698, 571] on div "Edit Cancel Save" at bounding box center [683, 569] width 137 height 30
click at [737, 574] on icon at bounding box center [741, 569] width 11 height 11
type input "**"
click at [736, 573] on icon at bounding box center [741, 569] width 11 height 11
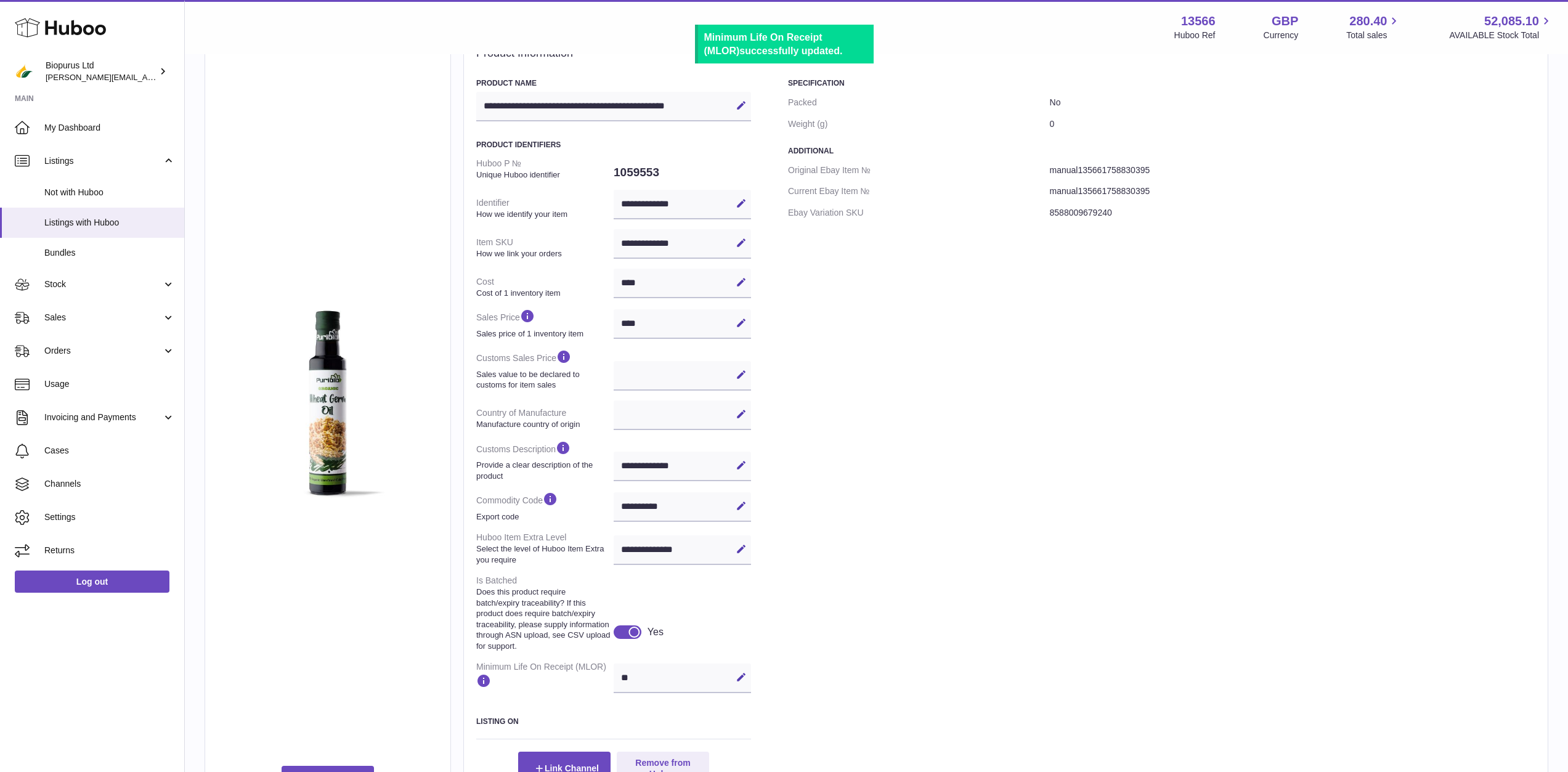
scroll to position [0, 0]
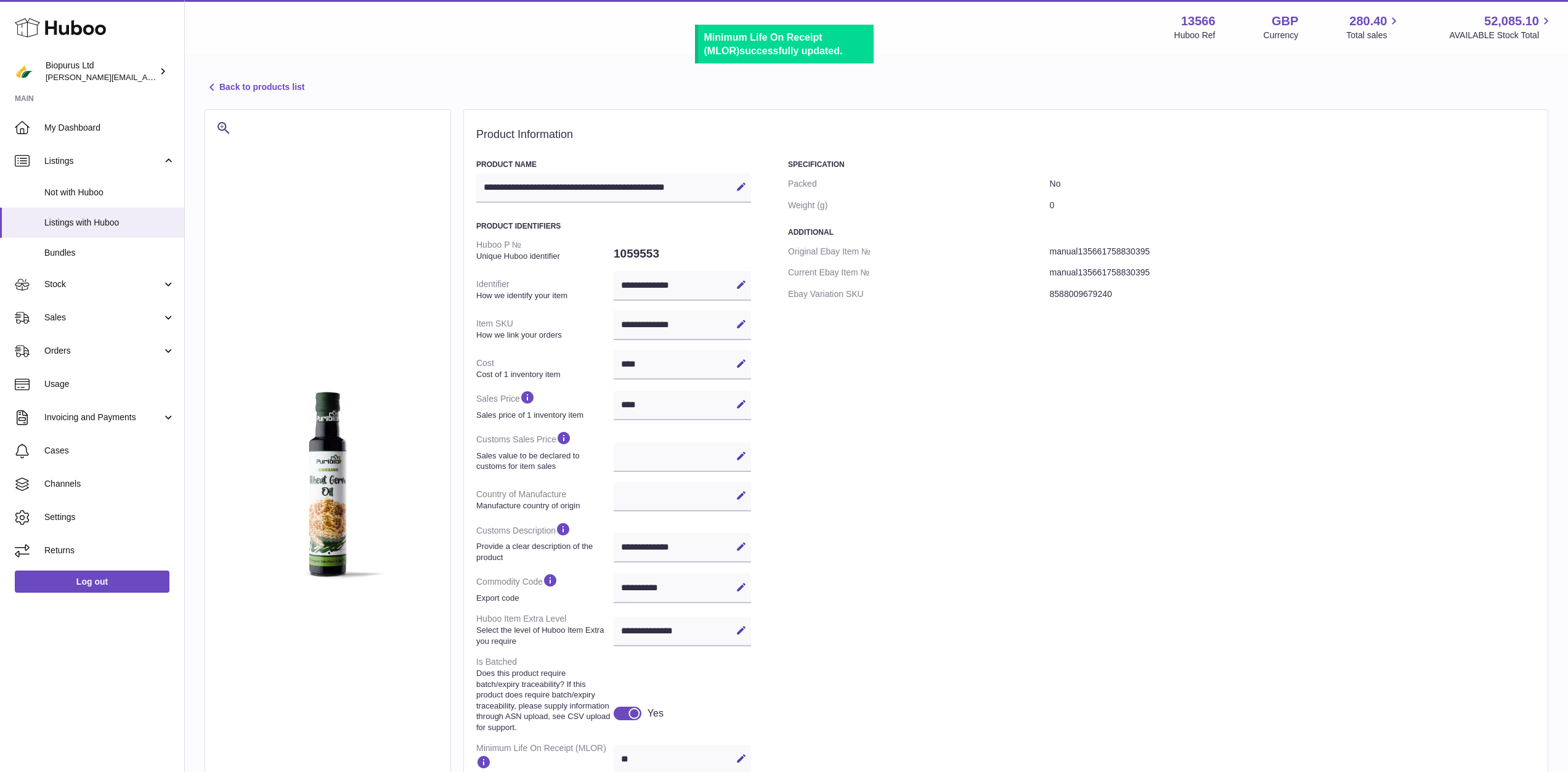
click at [279, 92] on link "Back to products list" at bounding box center [254, 87] width 100 height 15
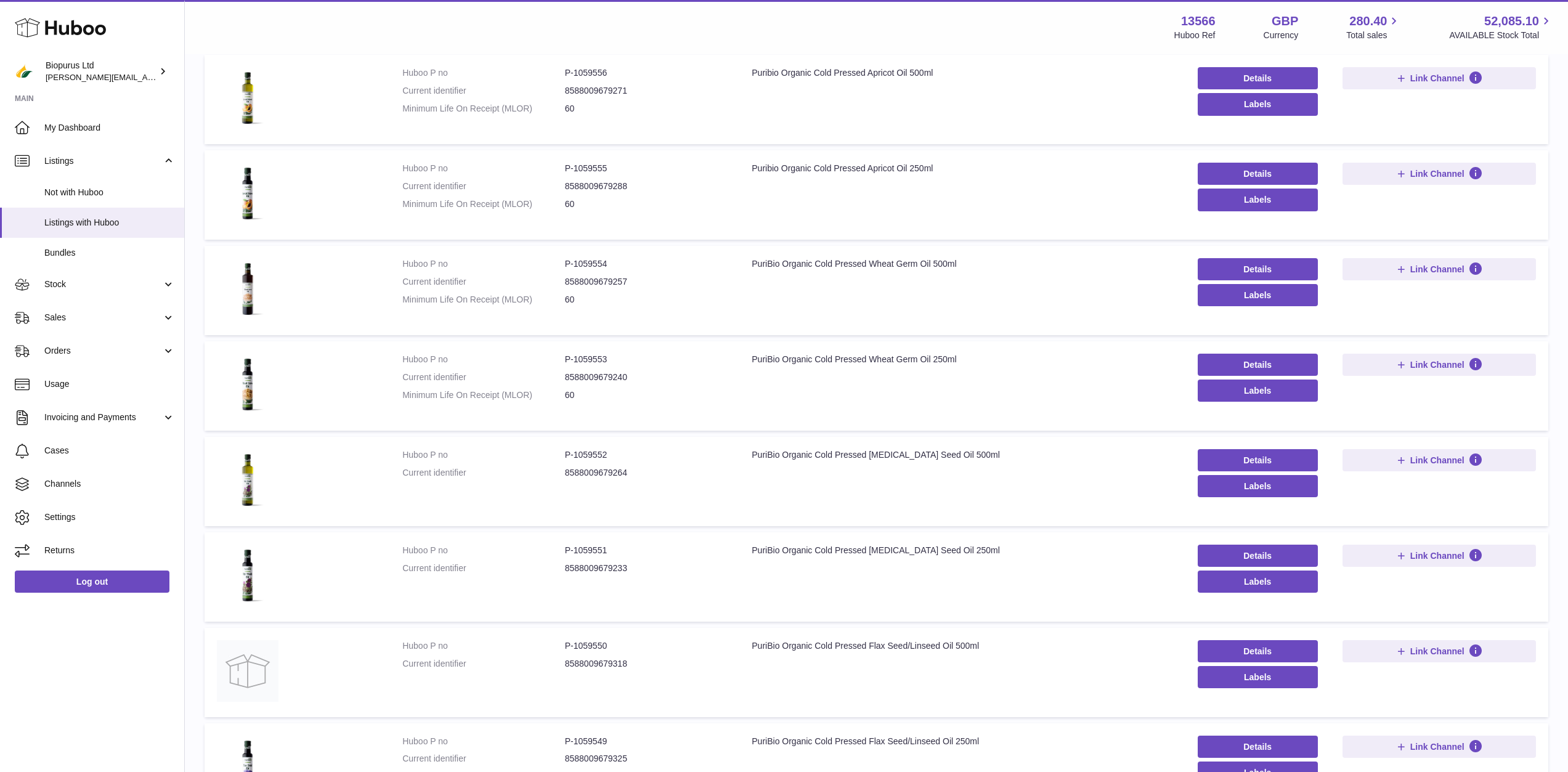
scroll to position [246, 0]
